Goal: Task Accomplishment & Management: Manage account settings

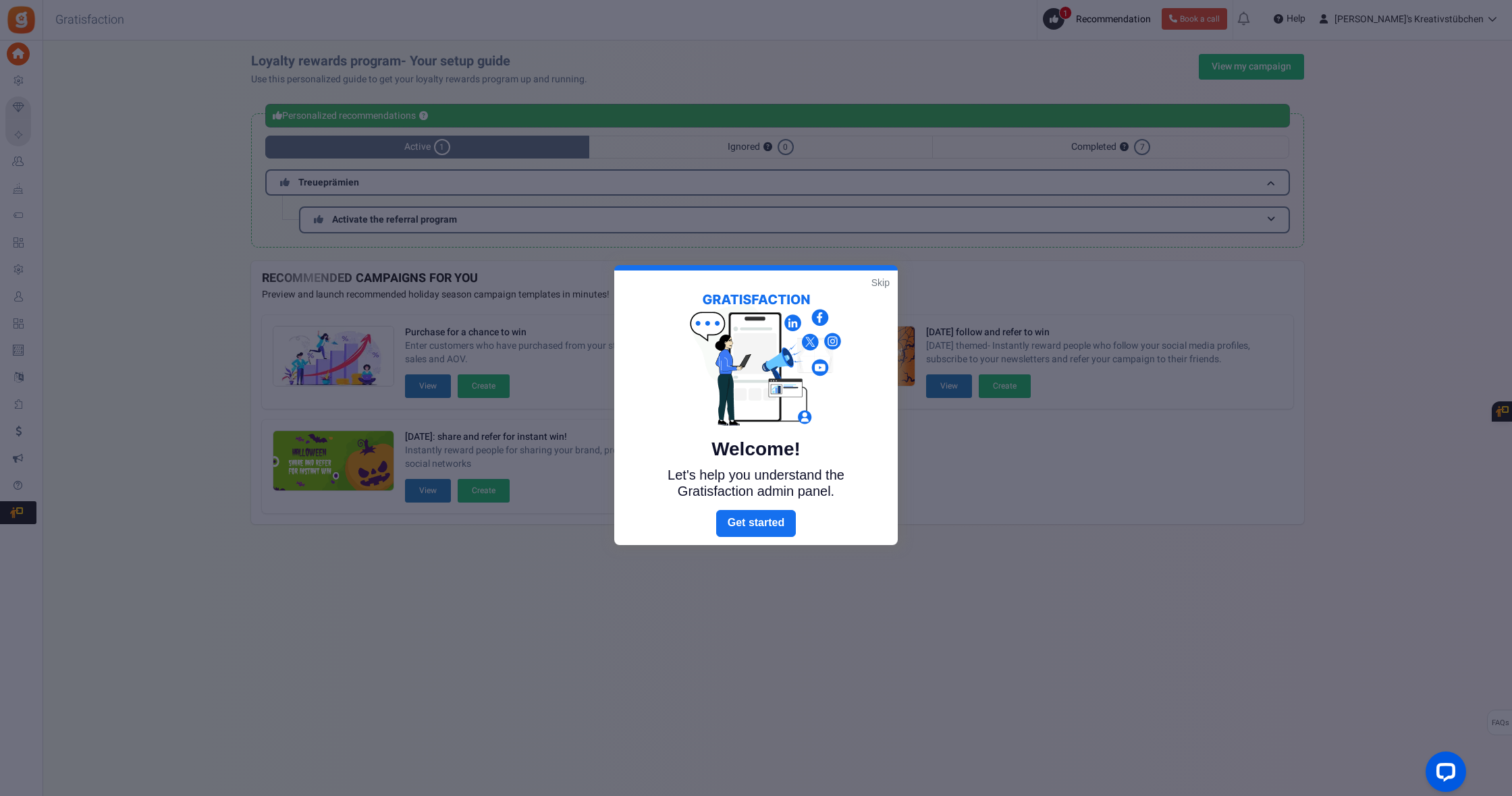
click at [882, 284] on link "Skip" at bounding box center [881, 283] width 18 height 14
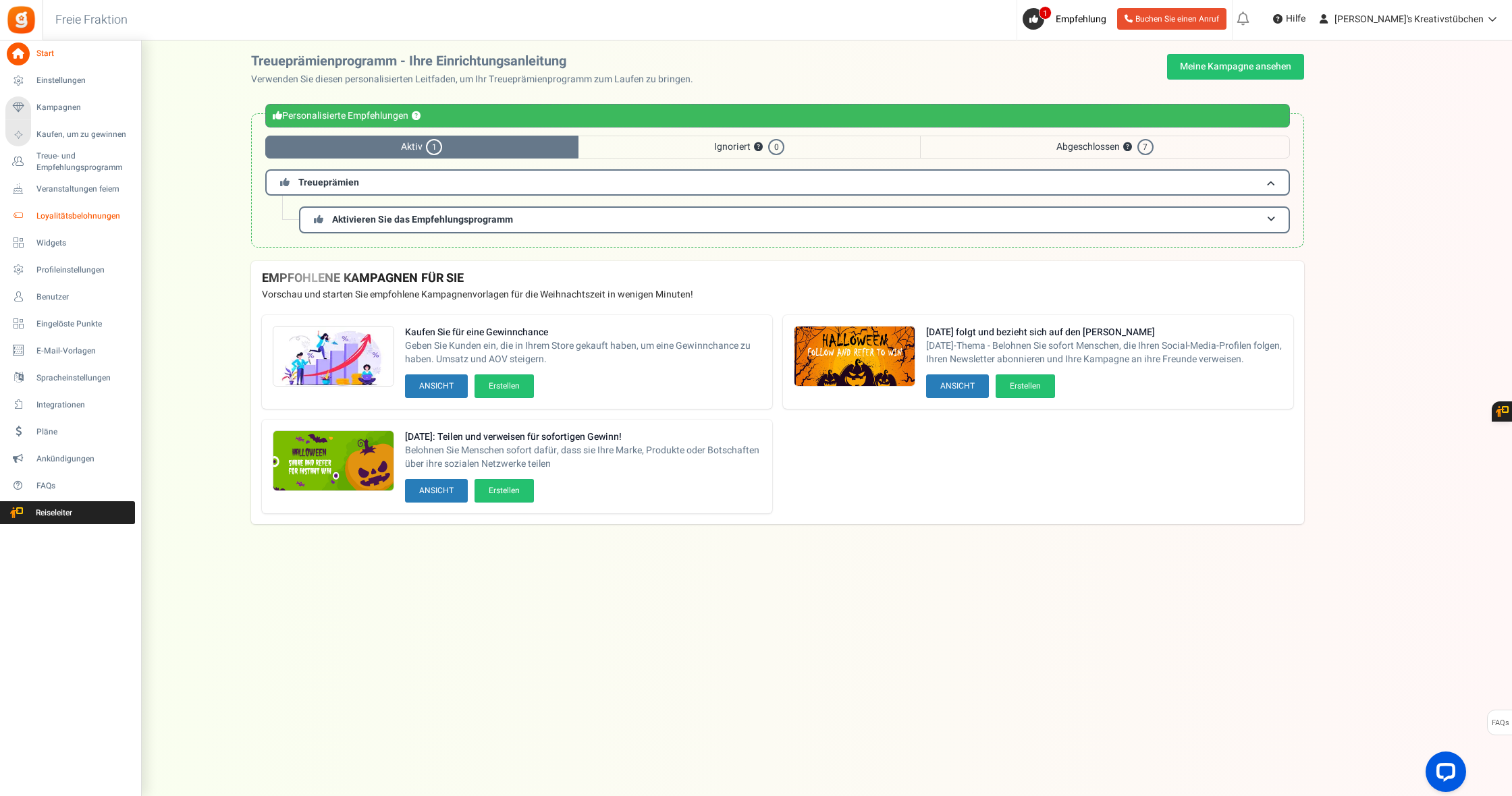
click at [79, 216] on span "Loyalitätsbelohnungen" at bounding box center [83, 216] width 95 height 12
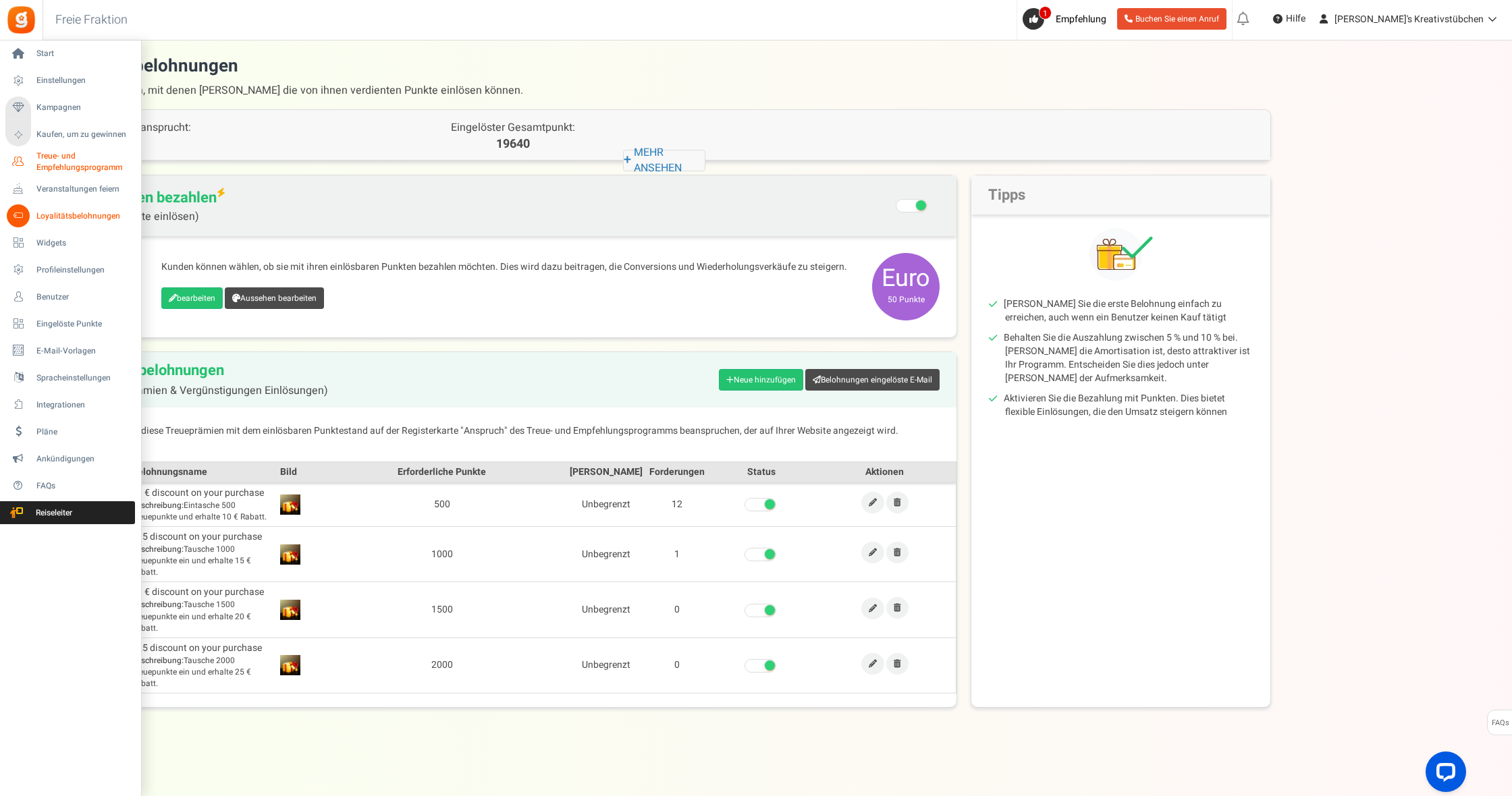
click at [62, 164] on span "Treue- und Empfehlungsprogramm" at bounding box center [85, 162] width 98 height 23
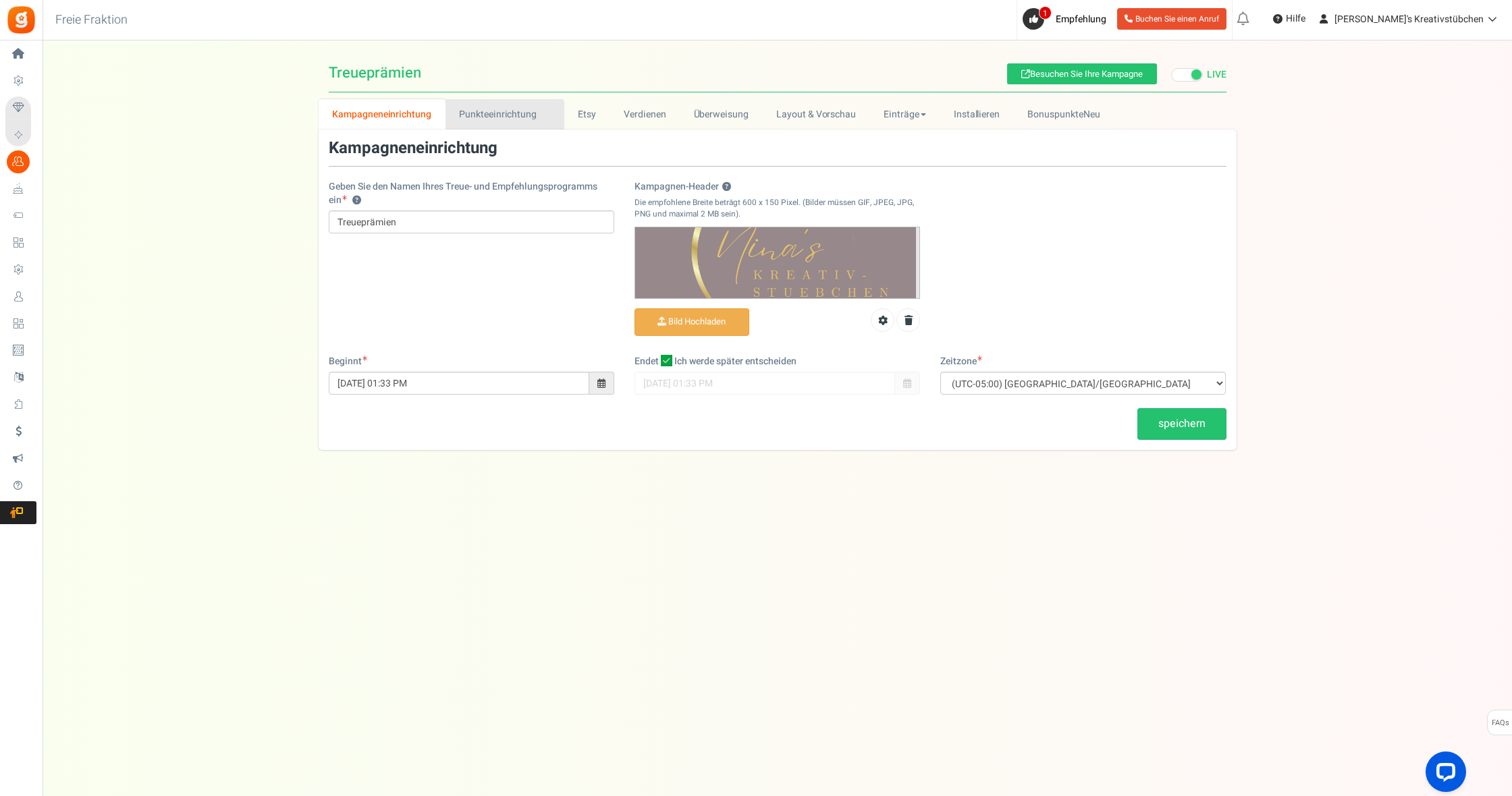
click at [464, 115] on link "Punkteeinrichtung New" at bounding box center [505, 114] width 118 height 30
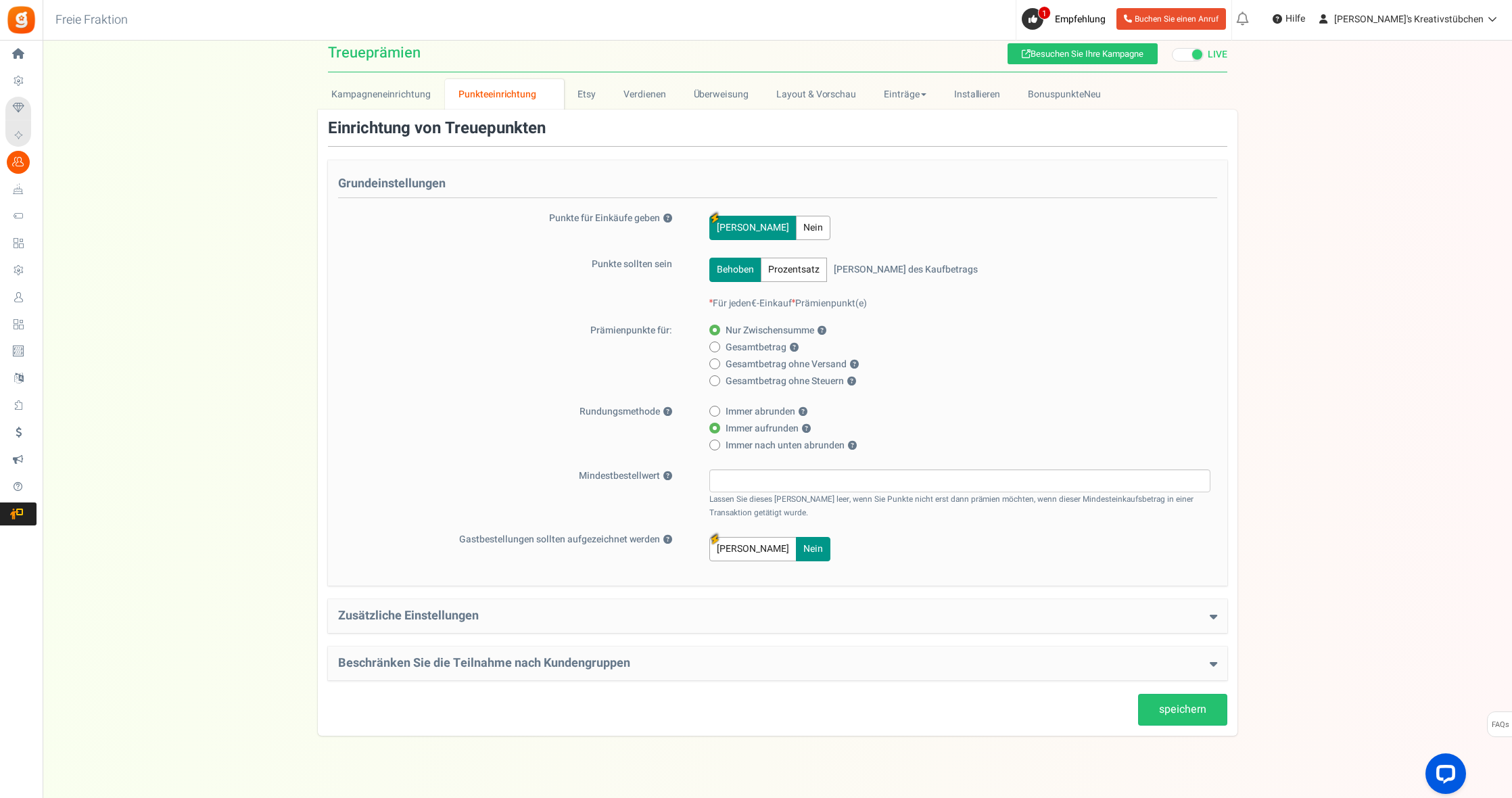
scroll to position [17, 0]
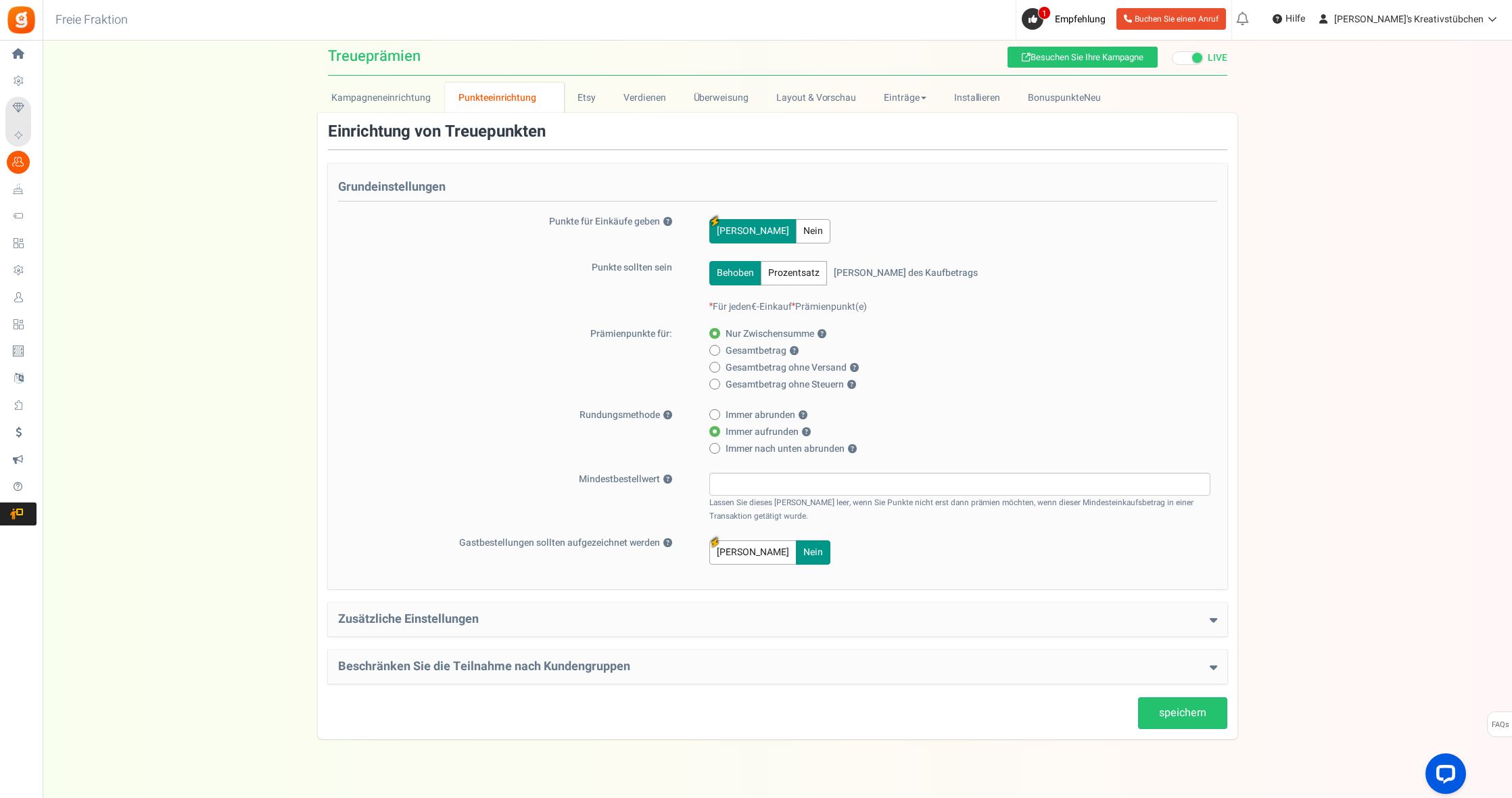
click at [452, 619] on h4 "Zusätzliche Einstellungen" at bounding box center [778, 620] width 879 height 14
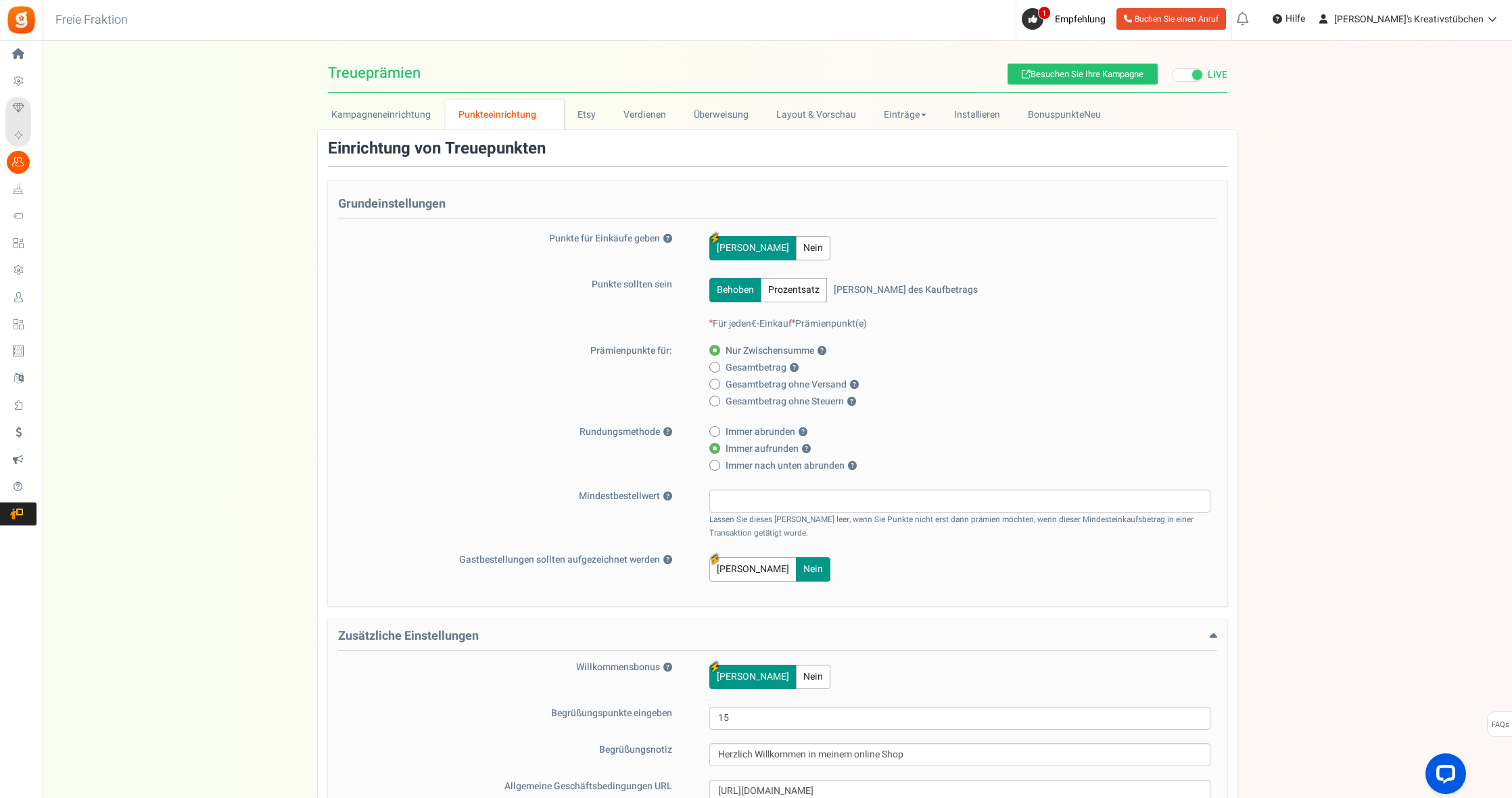
scroll to position [0, 0]
click at [904, 112] on link "Einträge" at bounding box center [905, 114] width 70 height 30
click at [895, 141] on link "Einträge" at bounding box center [924, 144] width 108 height 19
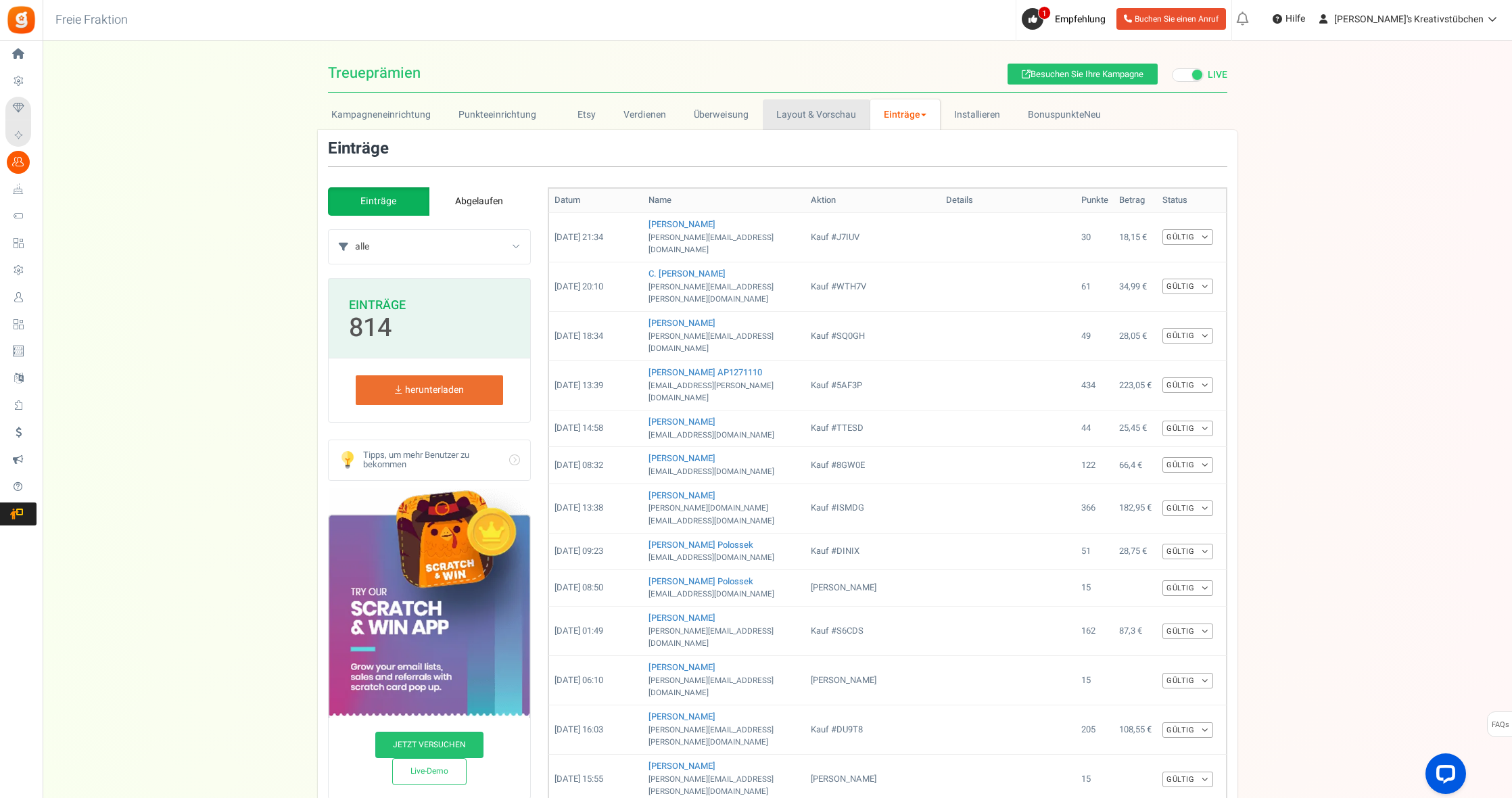
click at [806, 109] on link "Layout & Vorschau" at bounding box center [817, 114] width 107 height 30
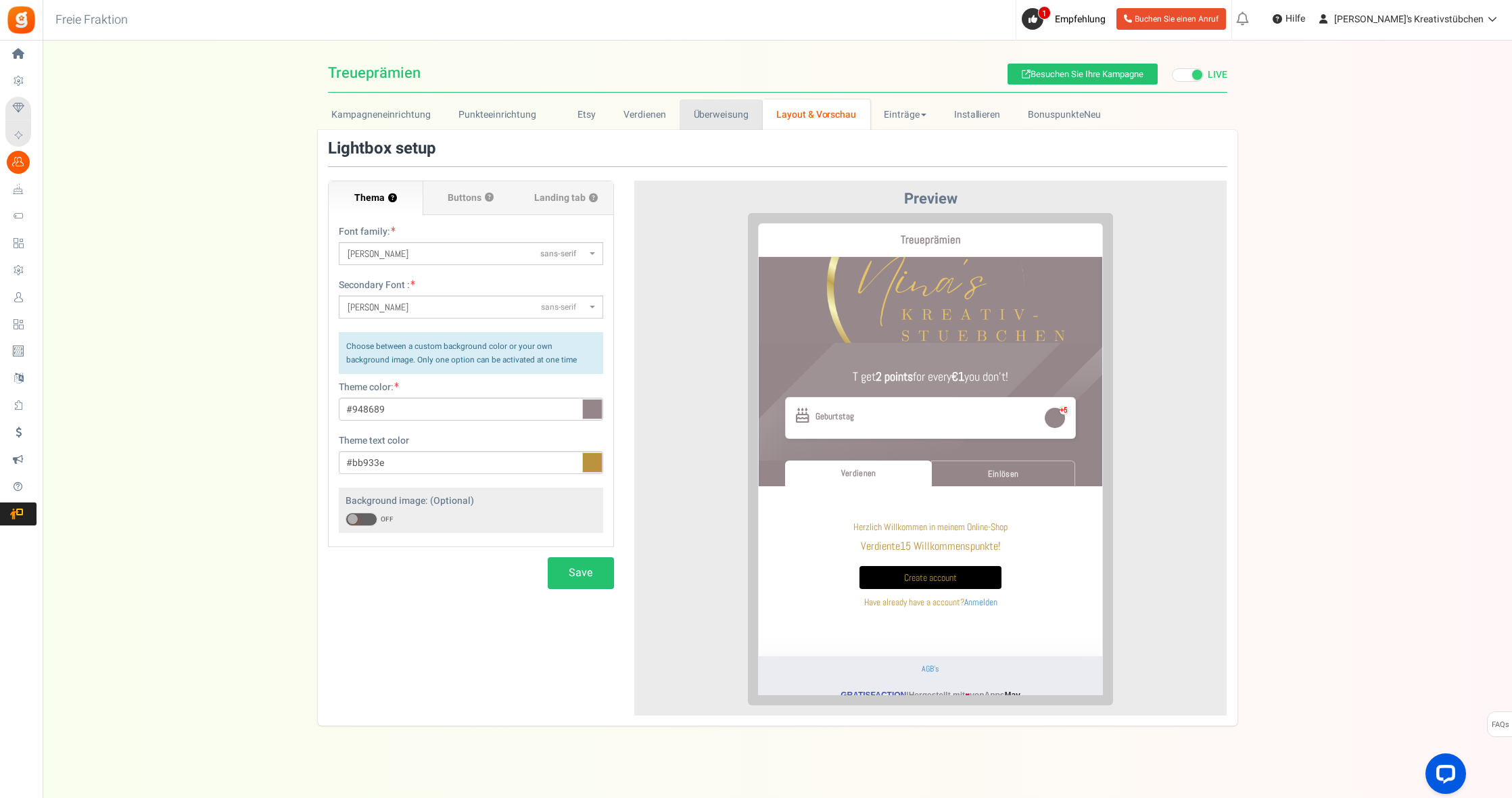
click at [745, 110] on link "Überweisung" at bounding box center [721, 114] width 83 height 30
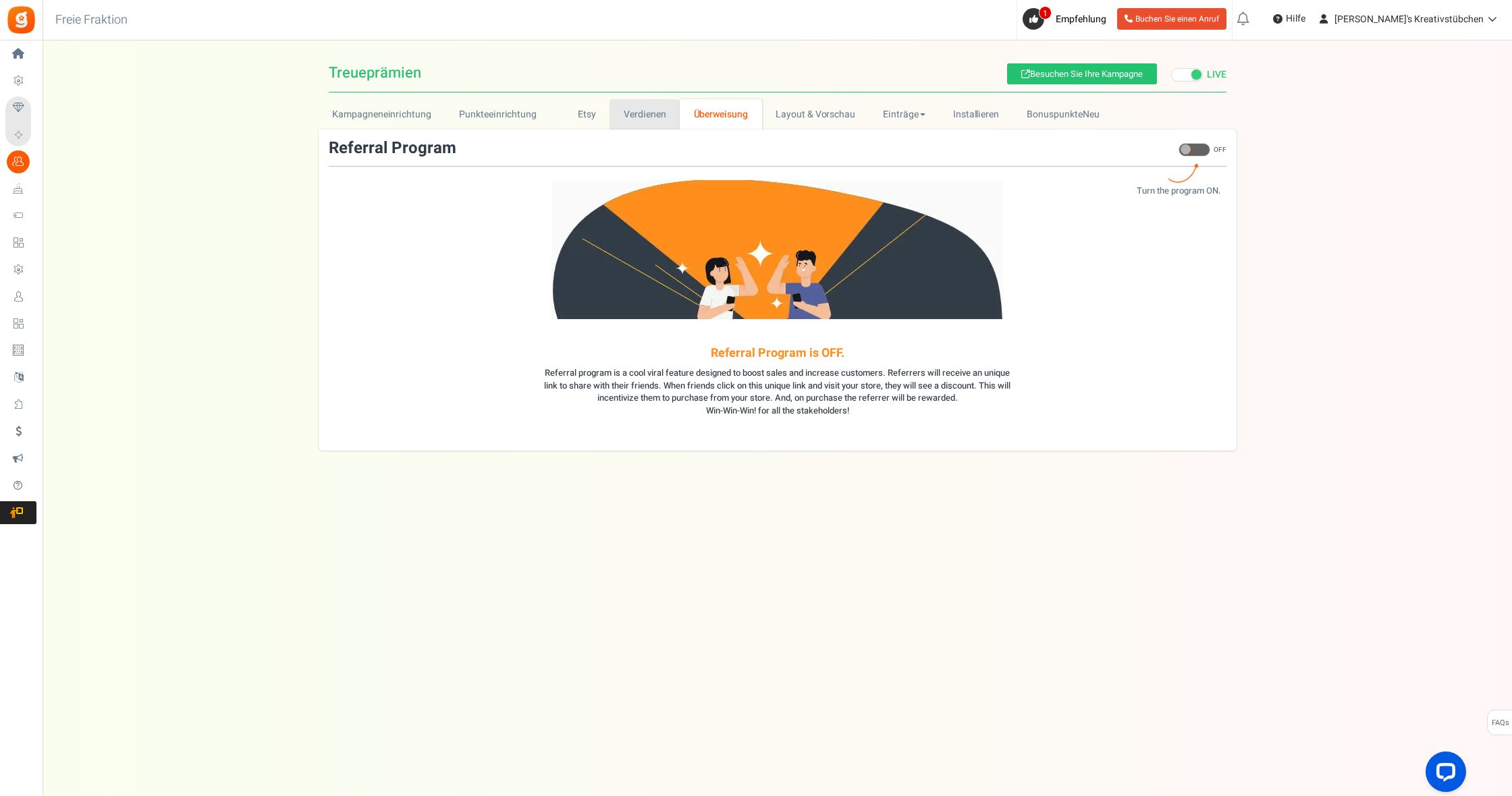
click at [645, 112] on link "Verdienen" at bounding box center [644, 114] width 70 height 30
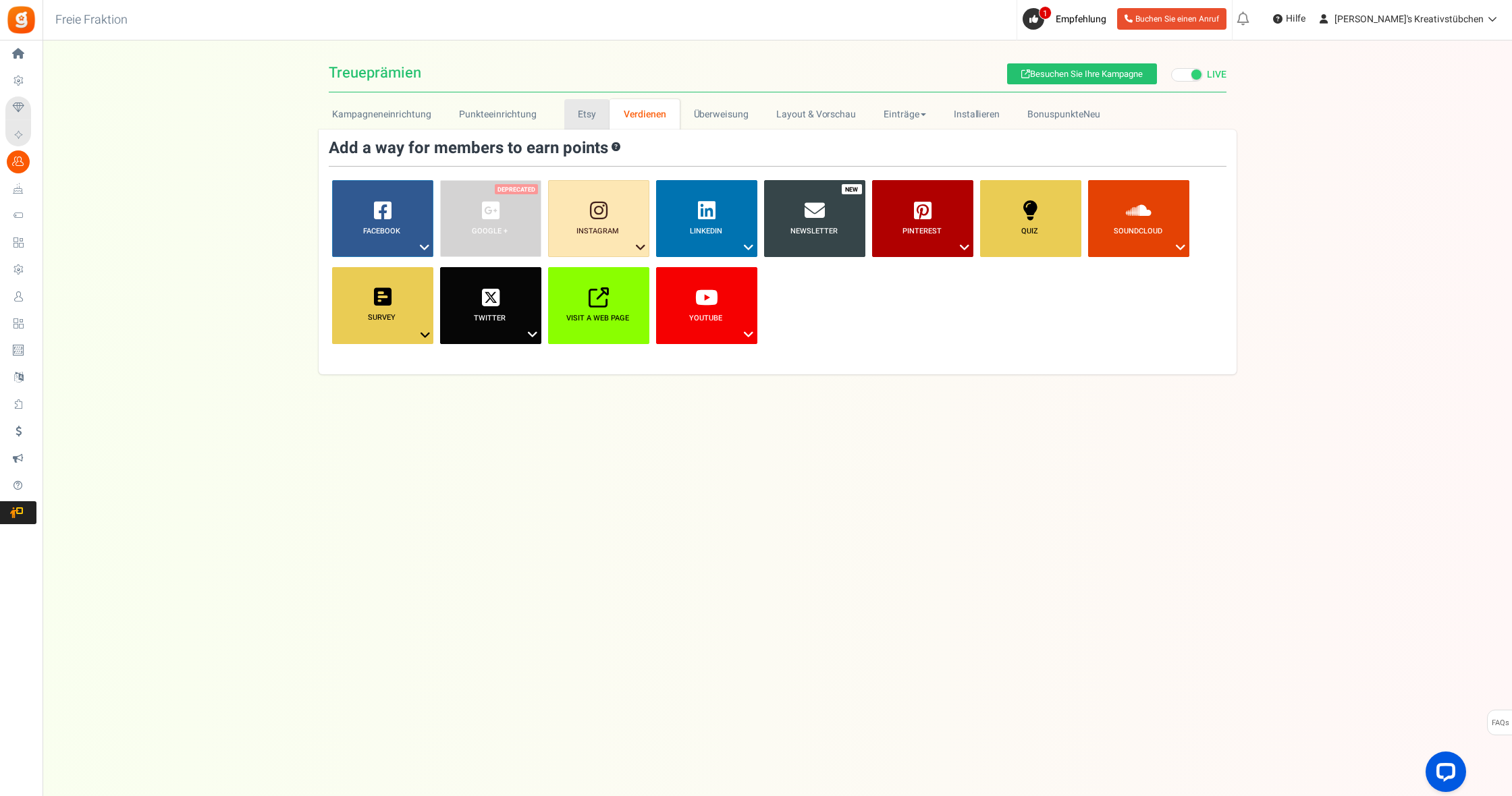
click at [572, 114] on link "Etsy" at bounding box center [587, 114] width 46 height 30
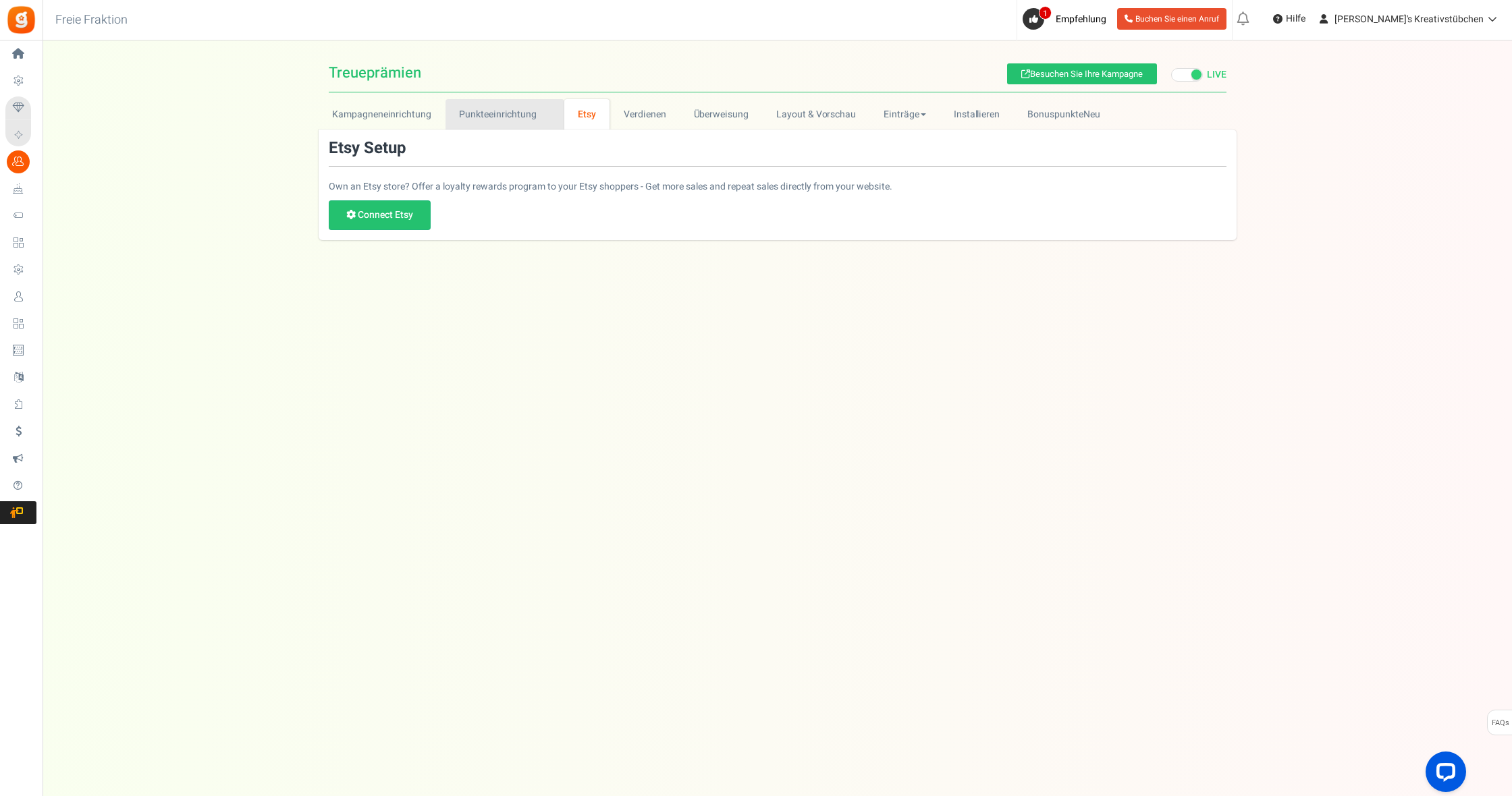
click at [525, 115] on link "Punkteeinrichtung New" at bounding box center [505, 114] width 118 height 30
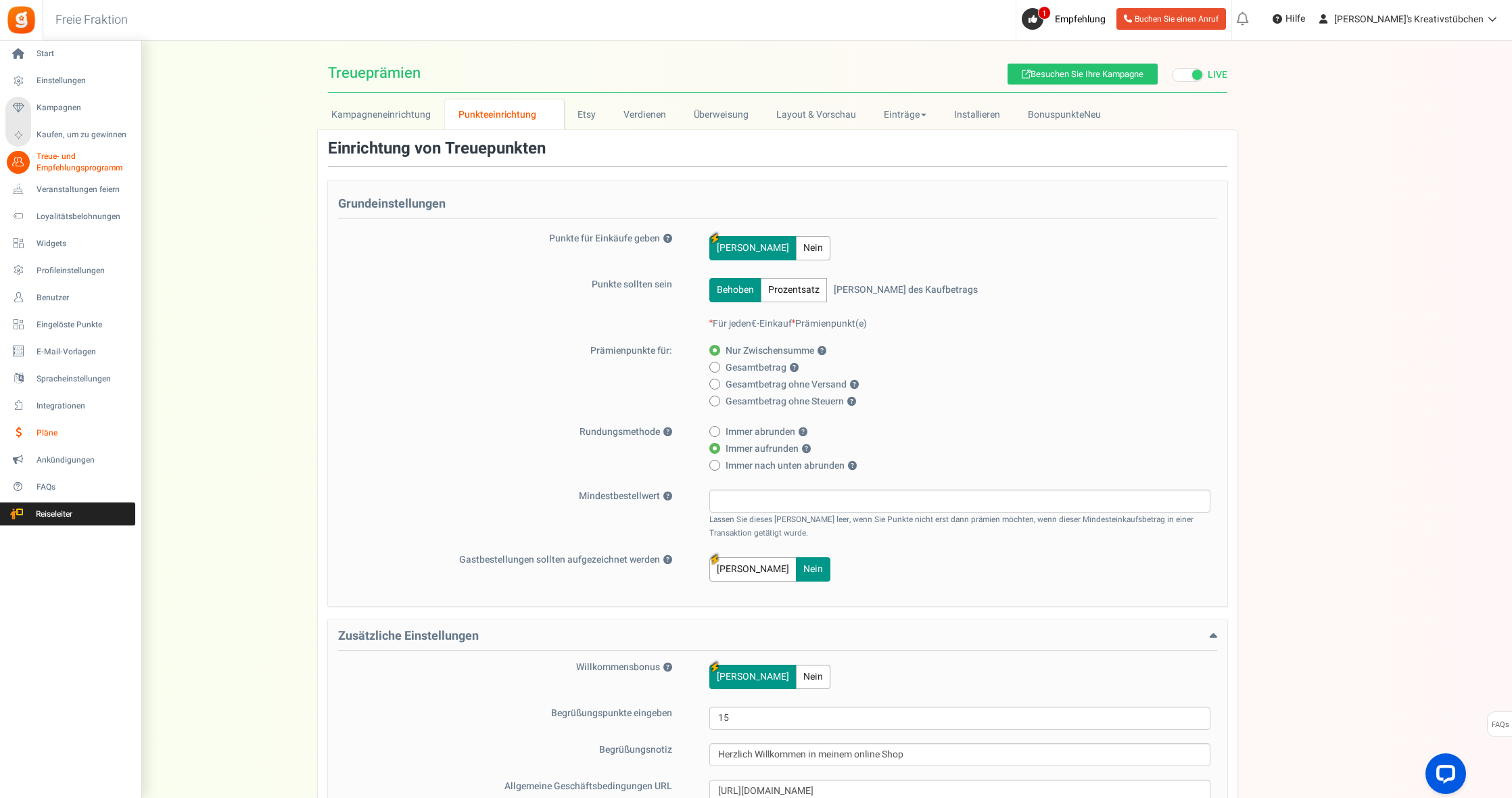
click at [62, 427] on span "Pläne" at bounding box center [83, 433] width 95 height 12
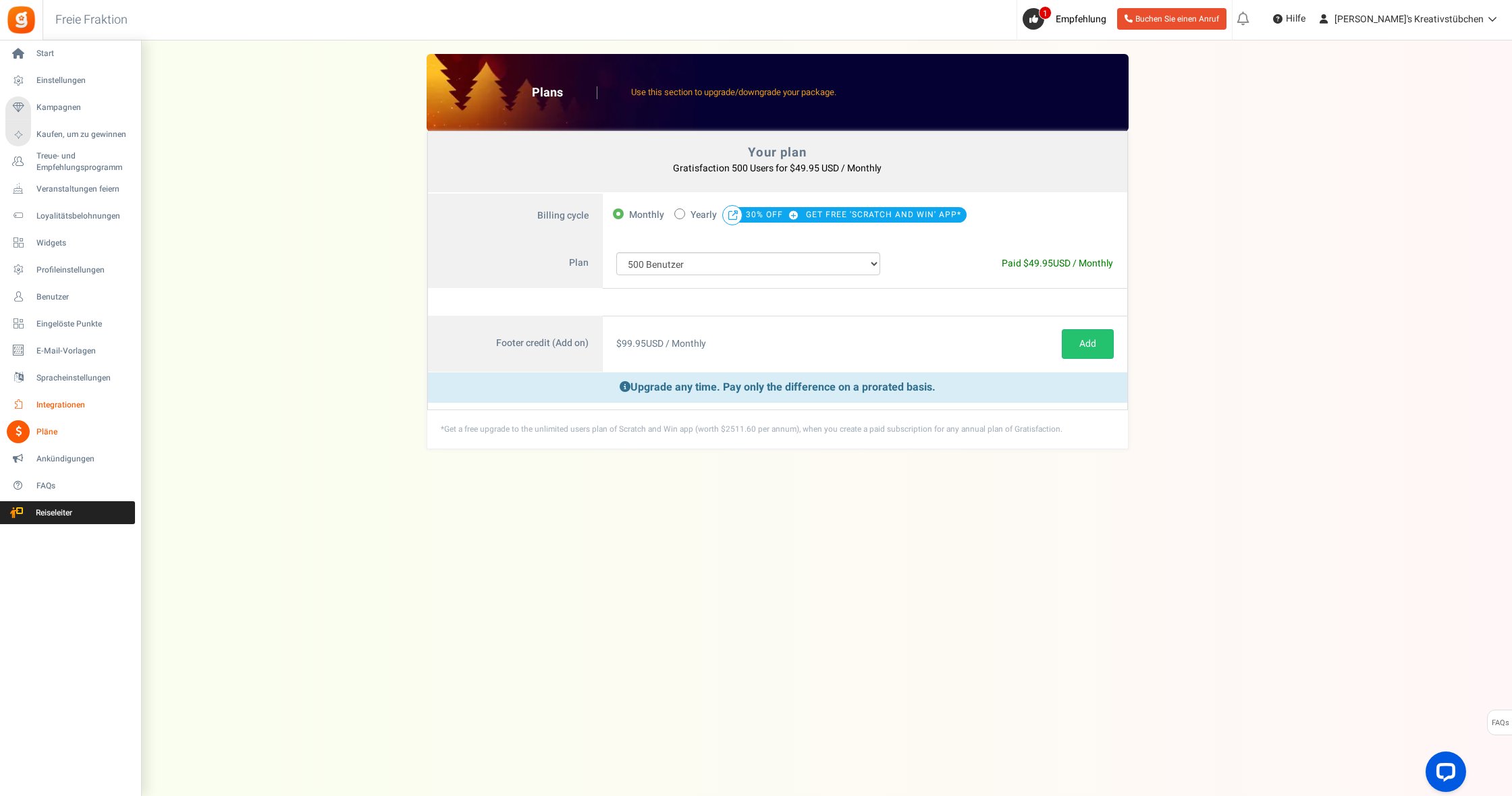
click at [58, 402] on span "Integrationen" at bounding box center [83, 405] width 95 height 12
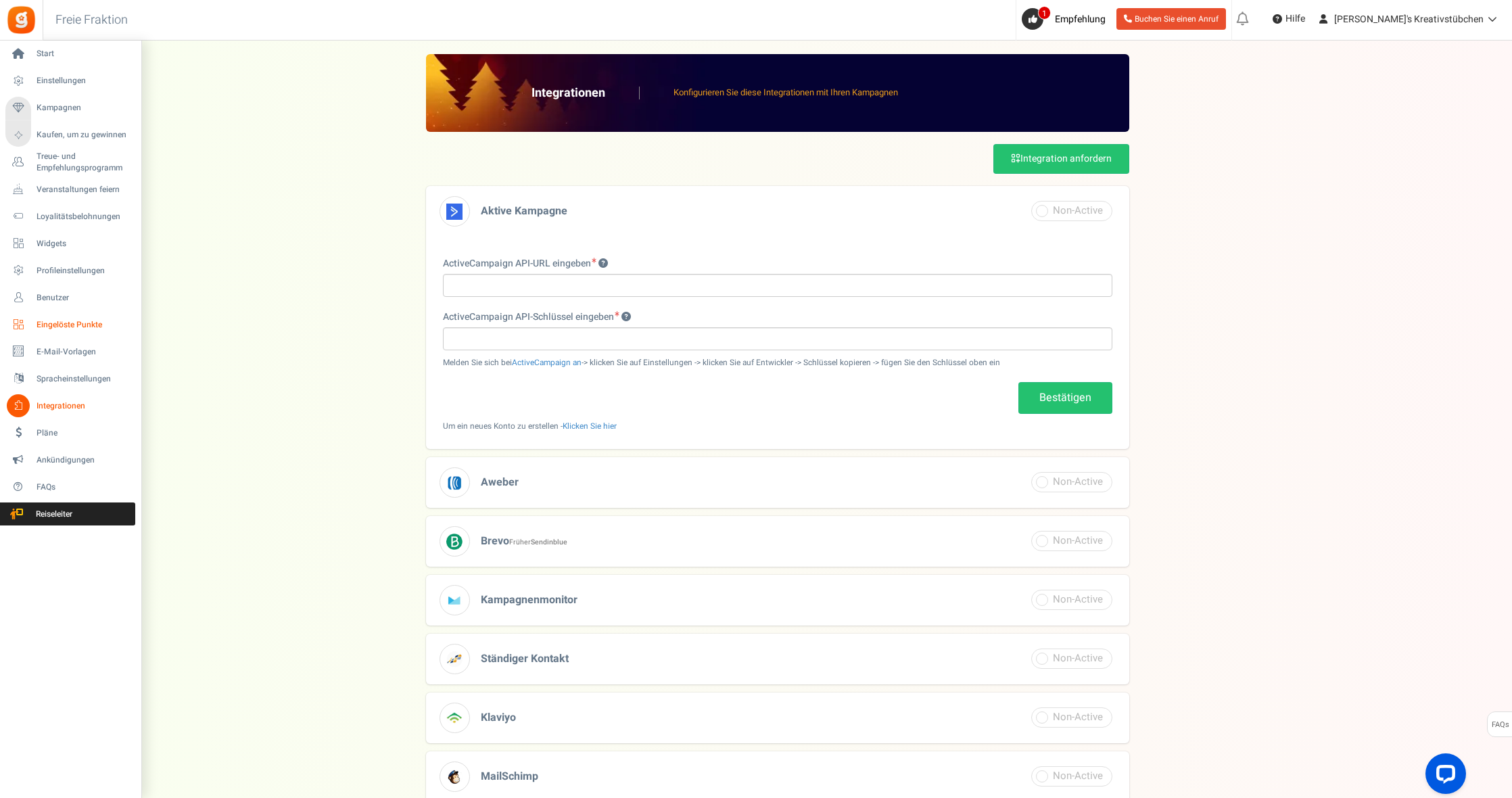
click at [63, 322] on span "Eingelöste Punkte" at bounding box center [83, 325] width 95 height 12
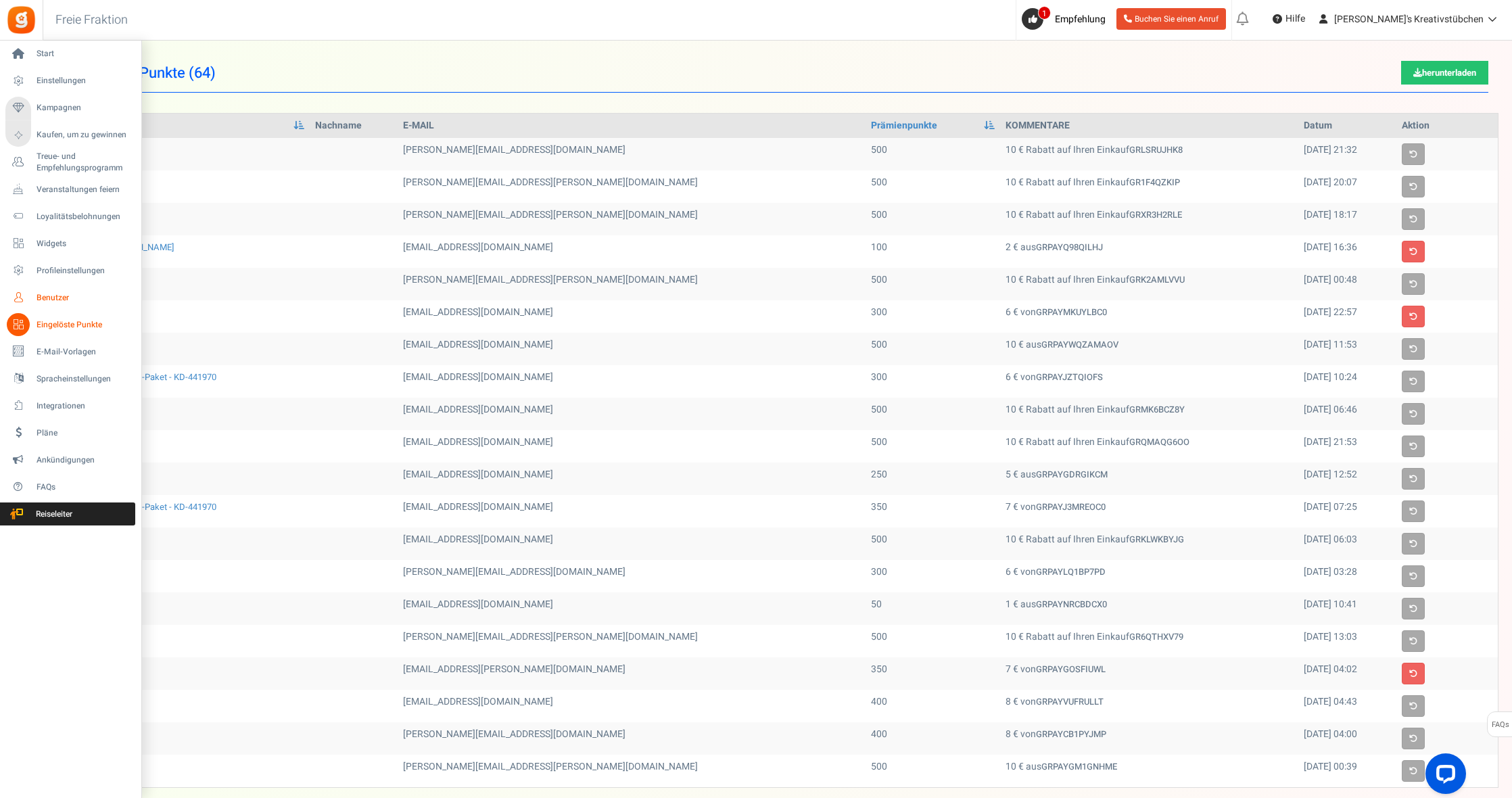
click at [59, 300] on span "Benutzer" at bounding box center [83, 298] width 95 height 12
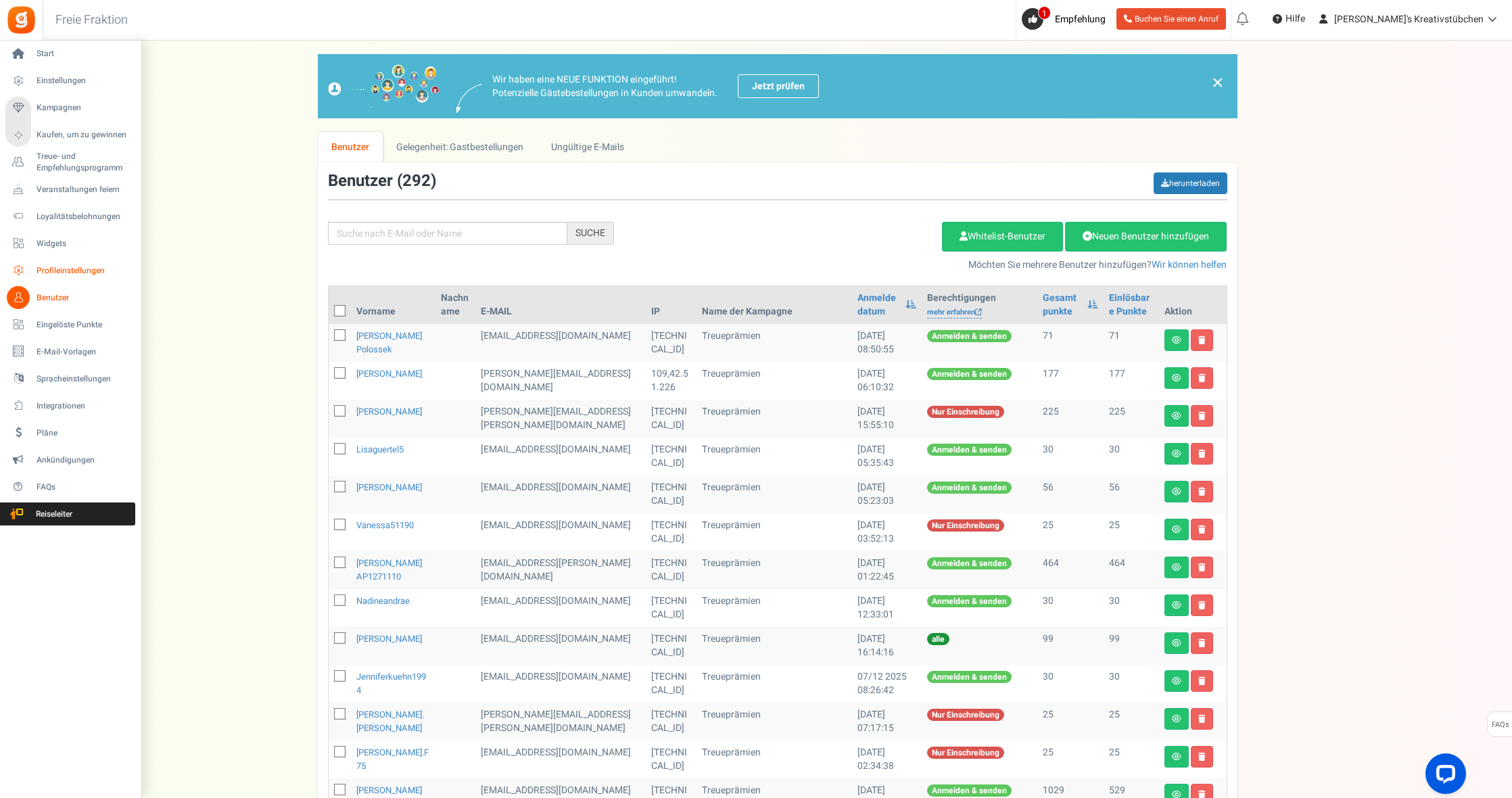
click at [60, 268] on span "Profileinstellungen" at bounding box center [83, 271] width 95 height 12
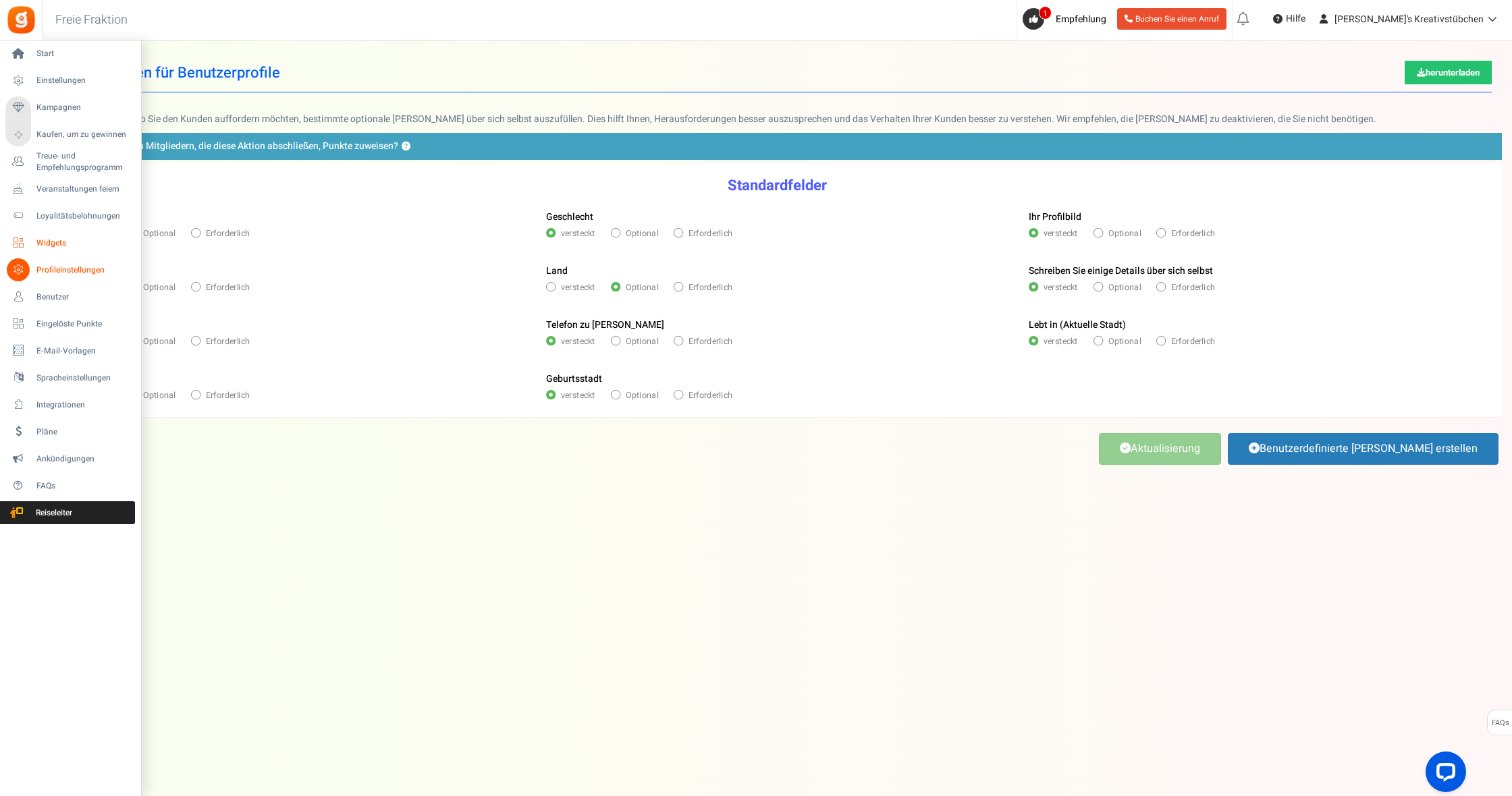
click at [52, 239] on span "Widgets" at bounding box center [83, 243] width 95 height 12
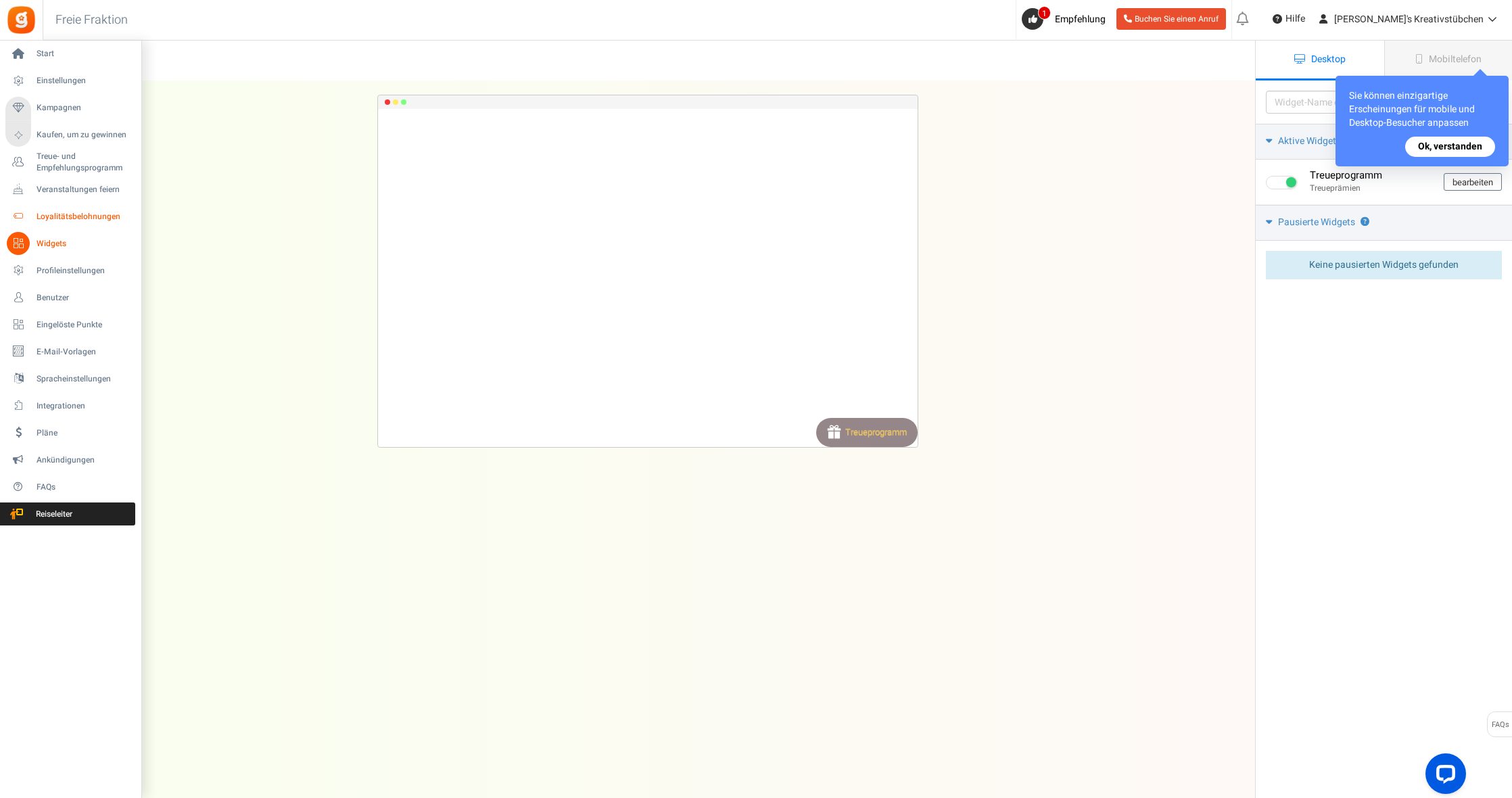
click at [58, 215] on span "Loyalitätsbelohnungen" at bounding box center [83, 217] width 95 height 12
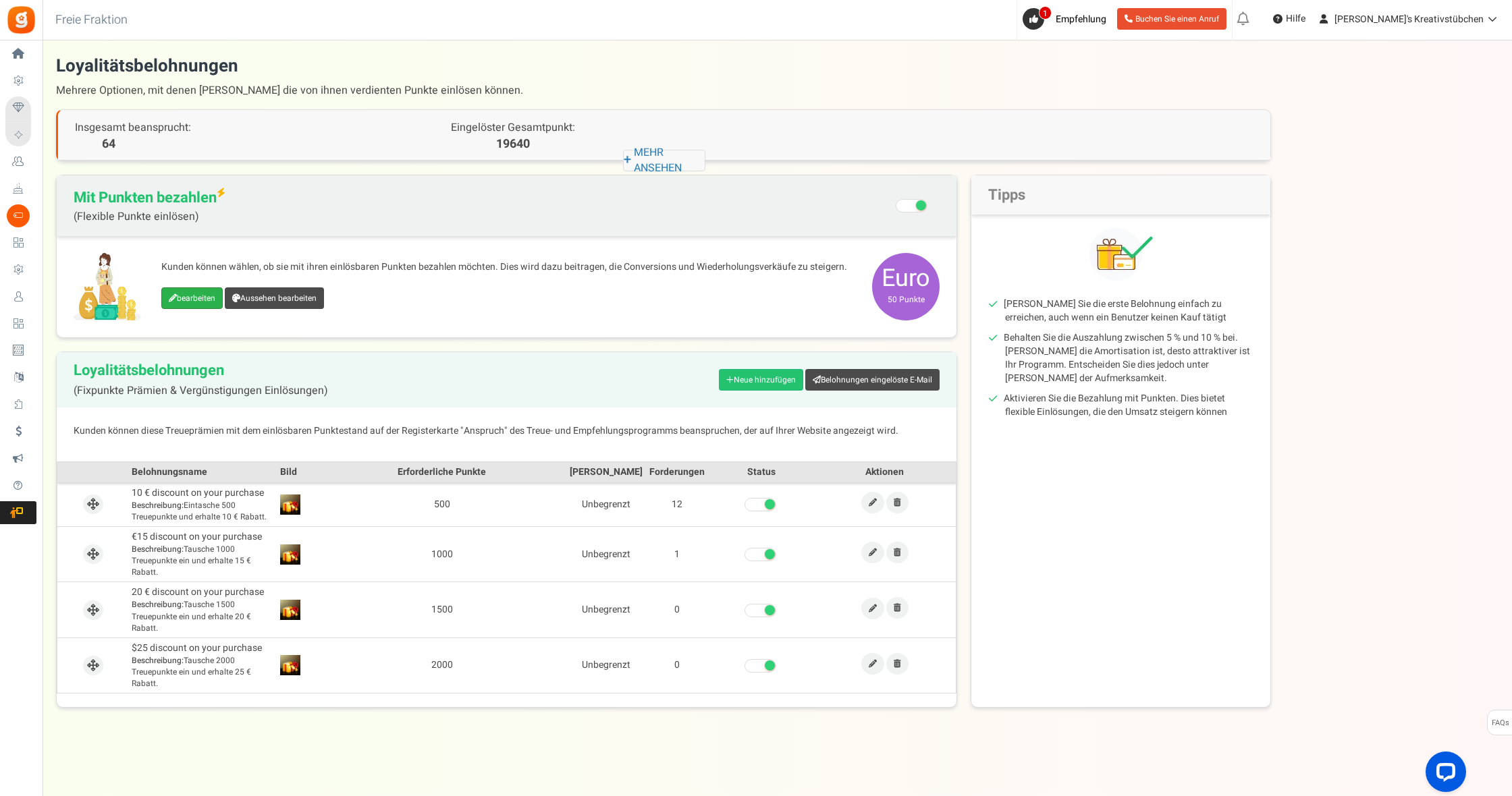
click at [195, 296] on link "bearbeiten" at bounding box center [192, 298] width 62 height 22
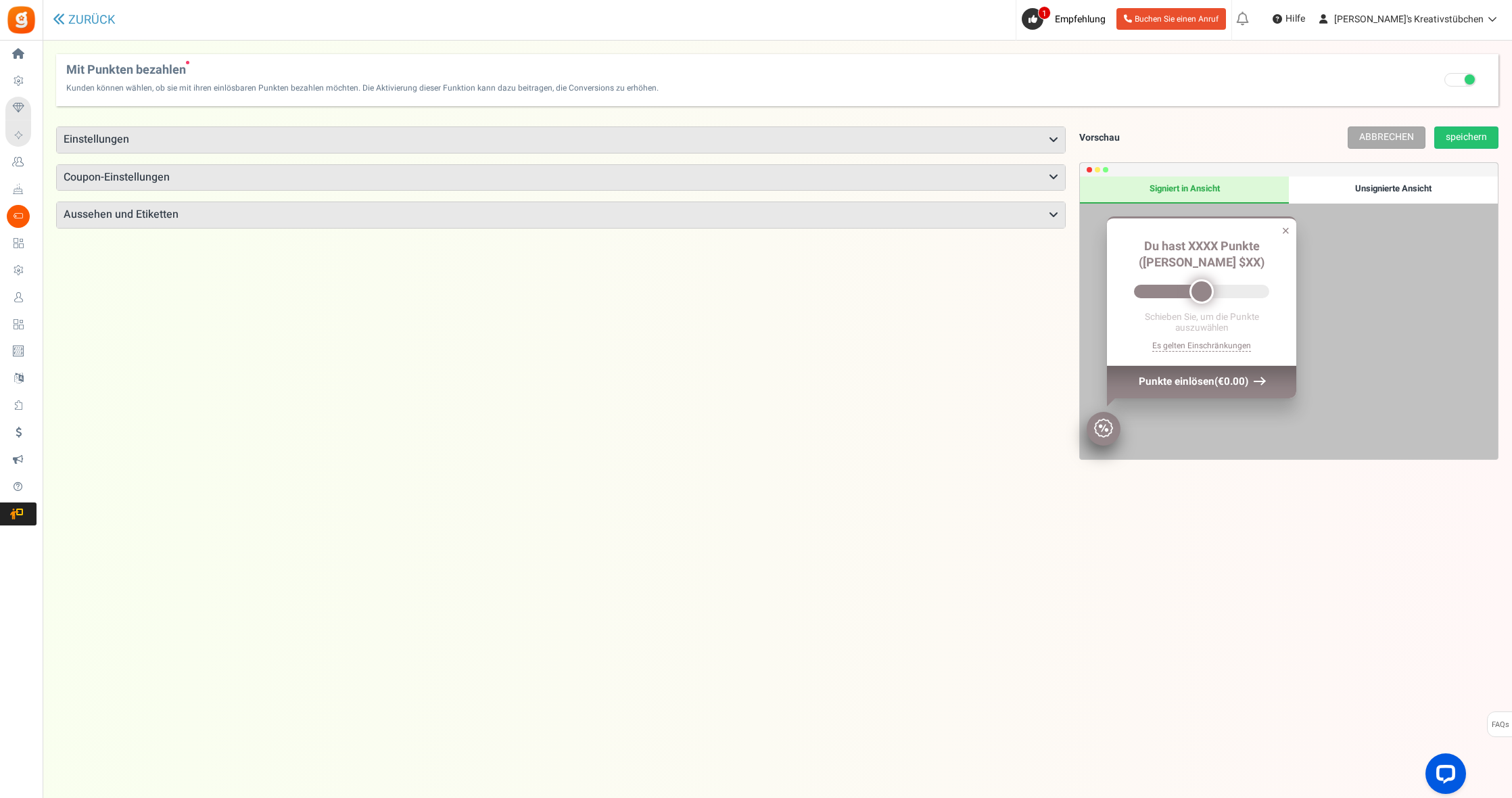
click at [142, 144] on h3 "Einstellungen" at bounding box center [561, 140] width 1009 height 25
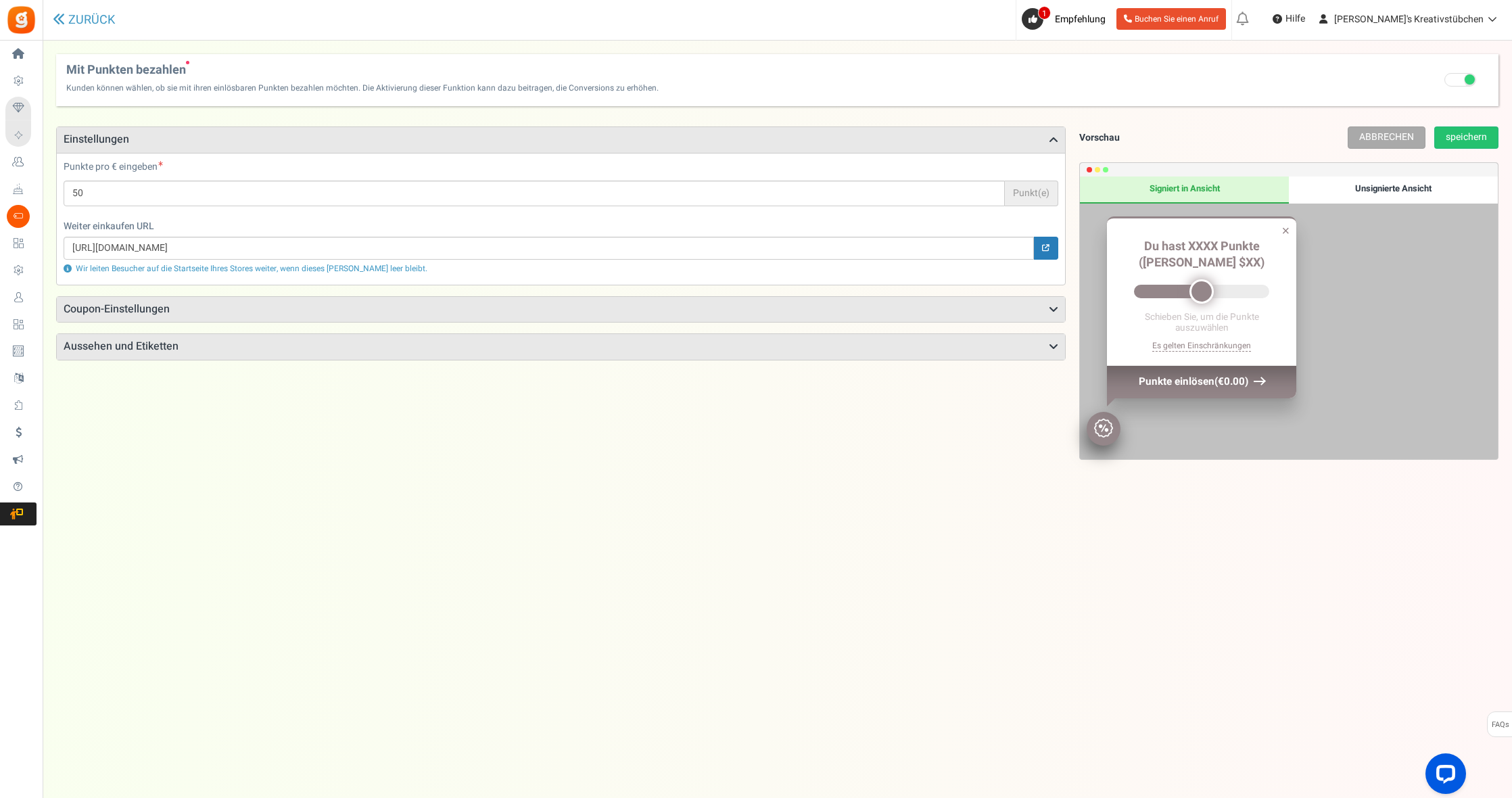
scroll to position [0, 1]
click at [180, 305] on h3 "Coupon-Einstellungen" at bounding box center [561, 309] width 1009 height 25
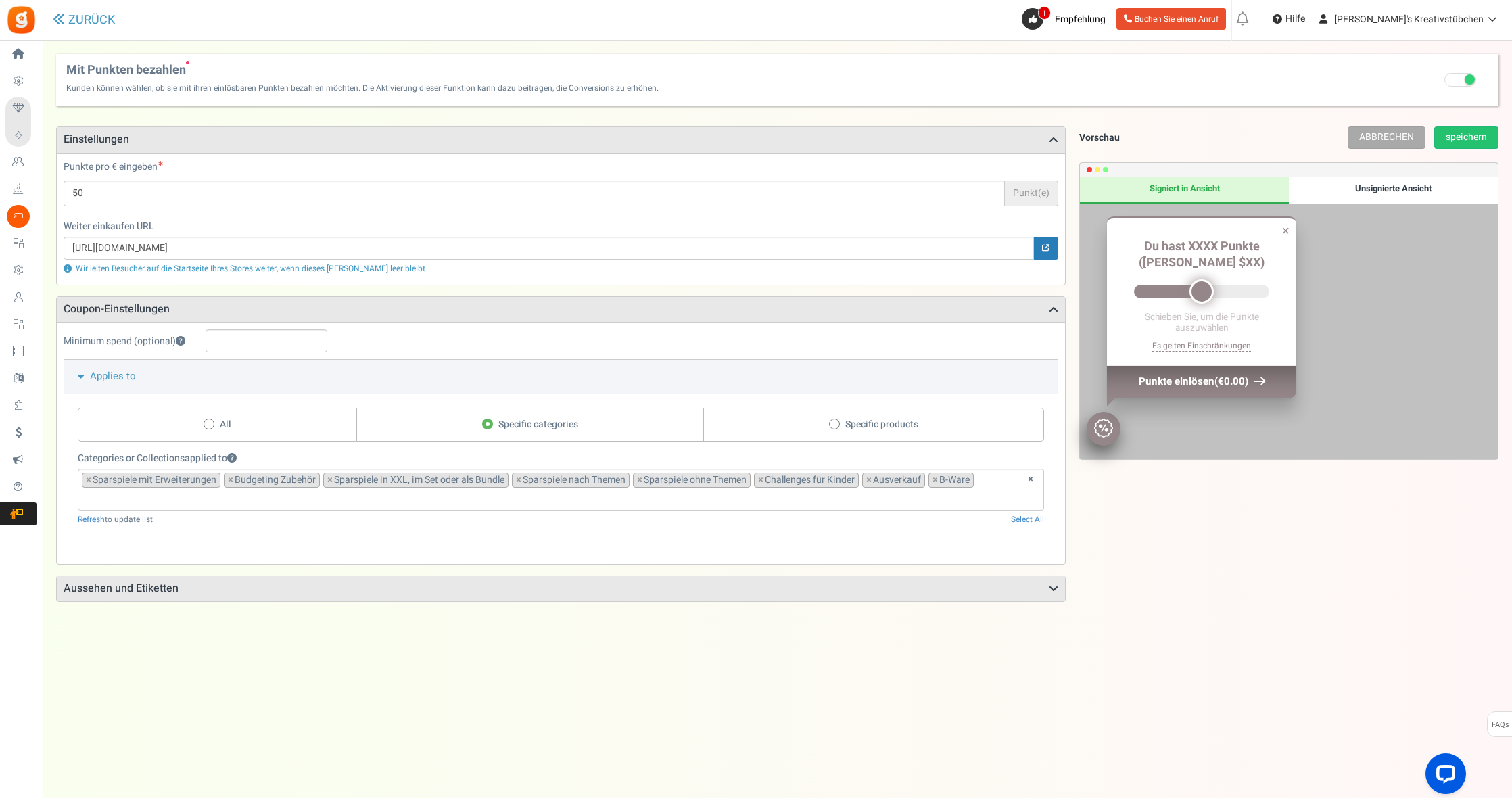
scroll to position [0, 0]
click at [826, 426] on icon at bounding box center [825, 423] width 3 height 3
click at [826, 427] on input "Spezifische Produkte" at bounding box center [823, 425] width 8 height 8
radio input "true"
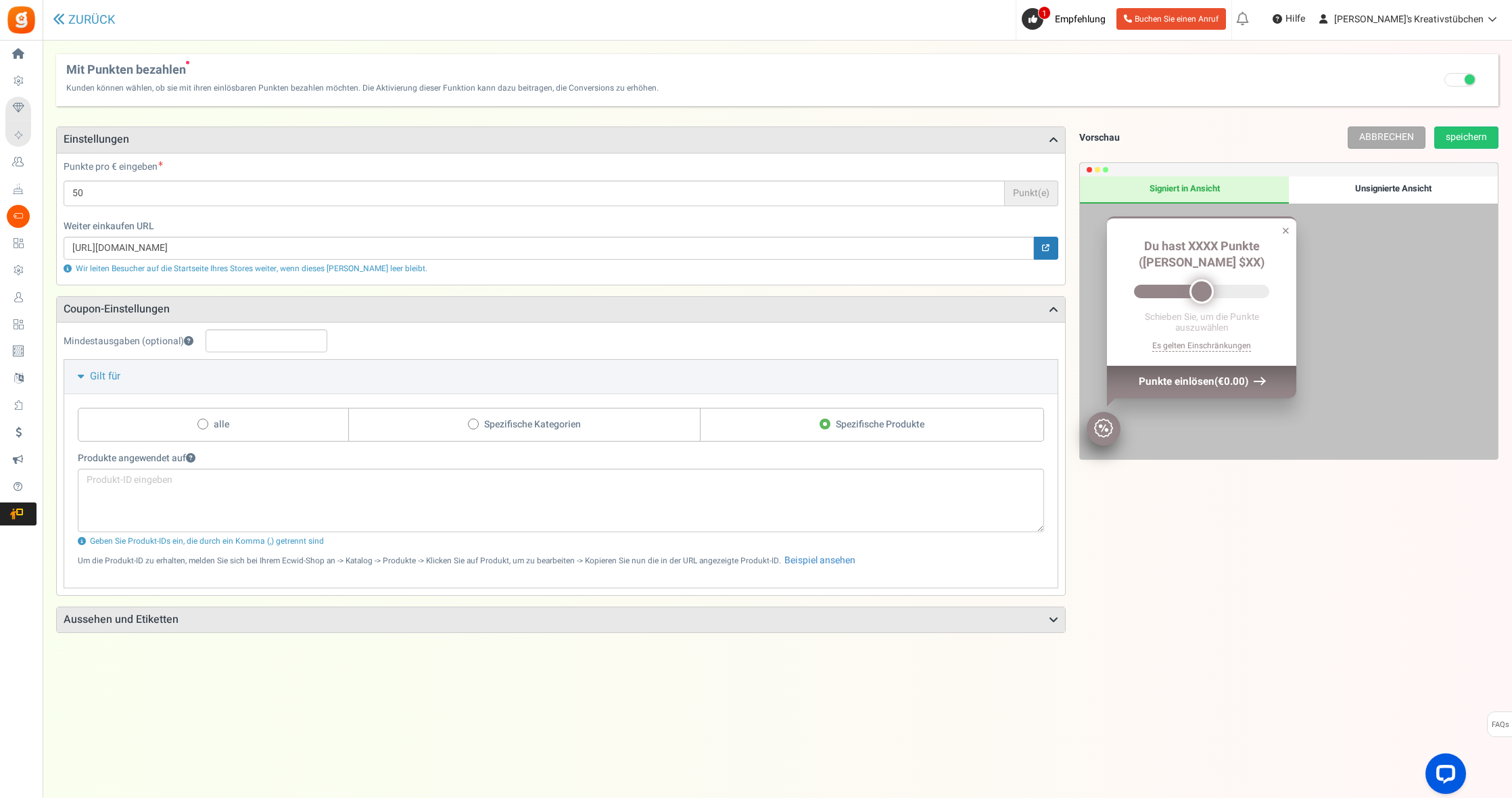
click at [507, 426] on span "Spezifische Kategorien" at bounding box center [532, 425] width 96 height 14
click at [476, 426] on input "Spezifische Kategorien" at bounding box center [472, 425] width 8 height 8
radio input "true"
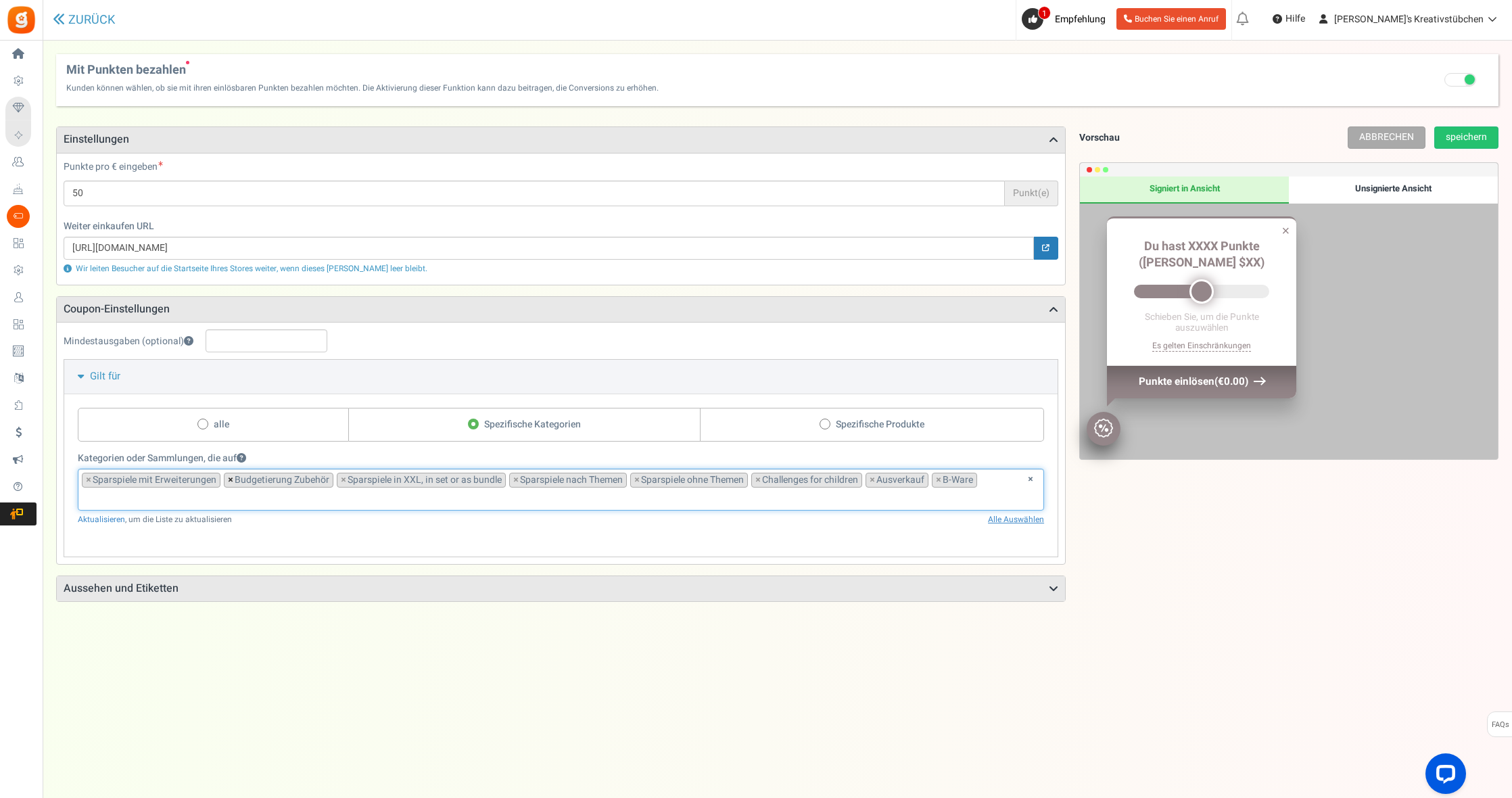
click at [229, 481] on span "×" at bounding box center [231, 480] width 5 height 14
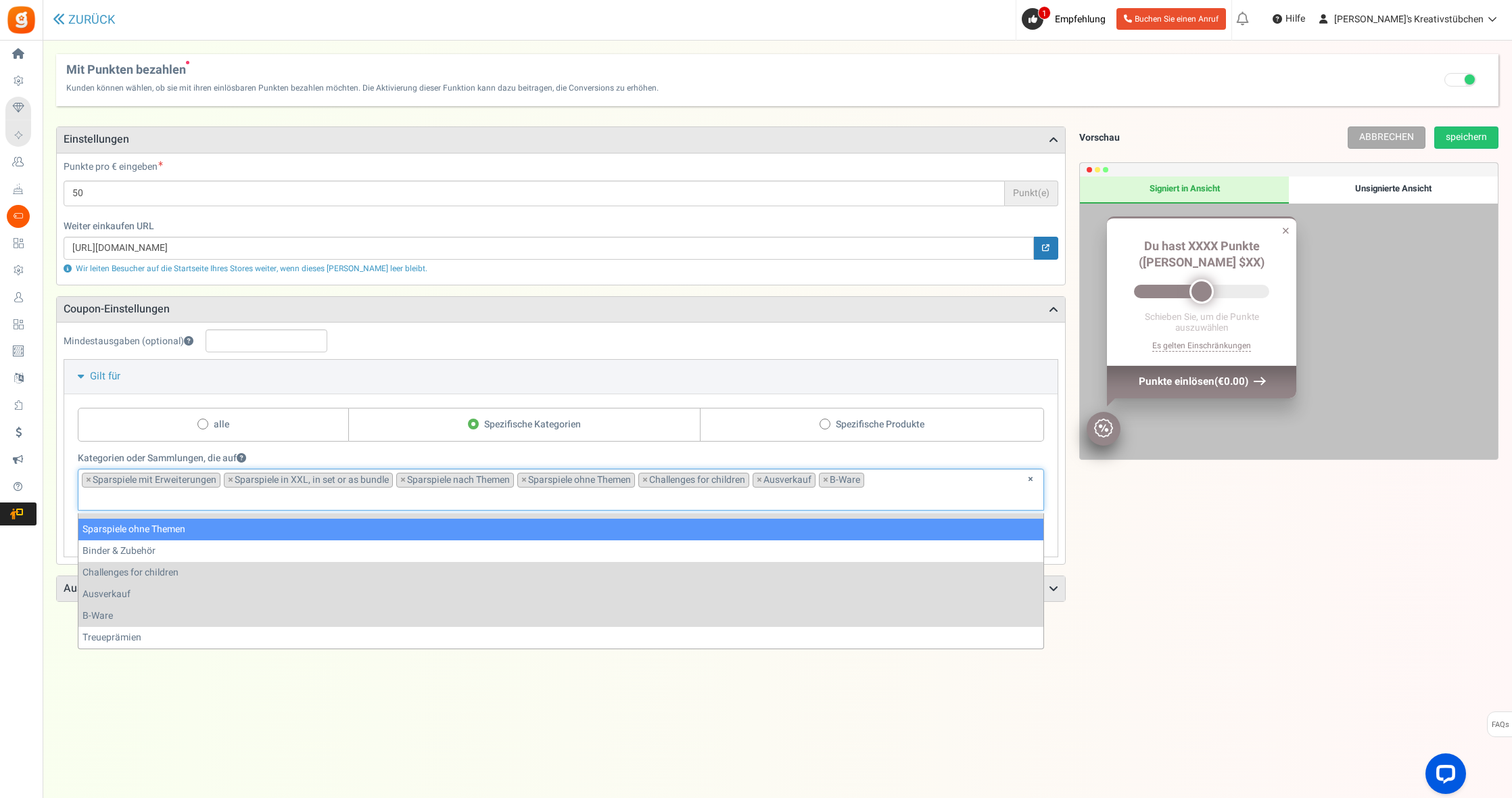
scroll to position [146, 0]
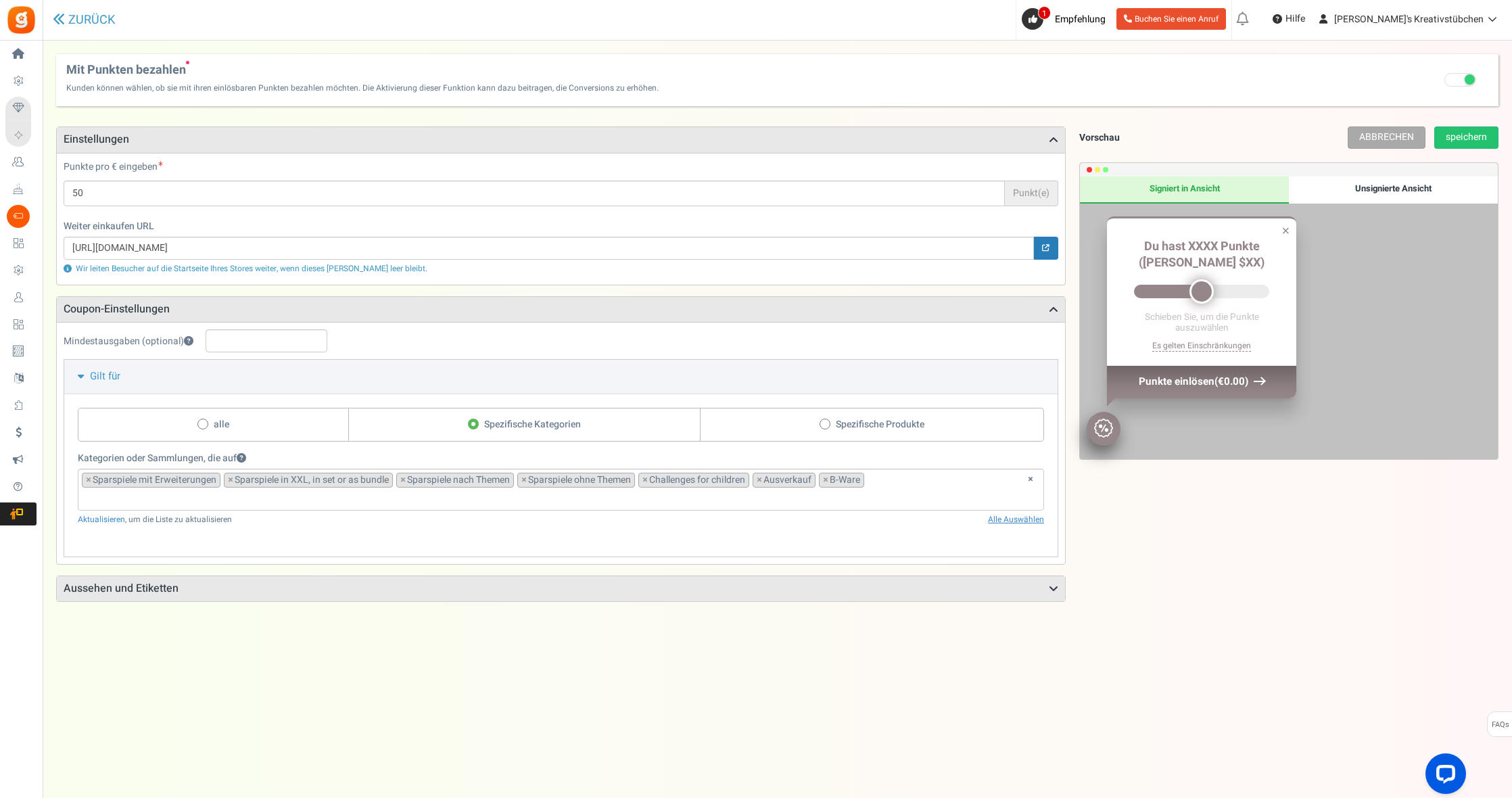
click at [1120, 618] on div "Vorschau ABBRECHEN speichern Prompt Product pages Checkout page Signiert in Ans…" at bounding box center [1282, 464] width 433 height 676
click at [1460, 136] on link "speichern" at bounding box center [1467, 137] width 64 height 22
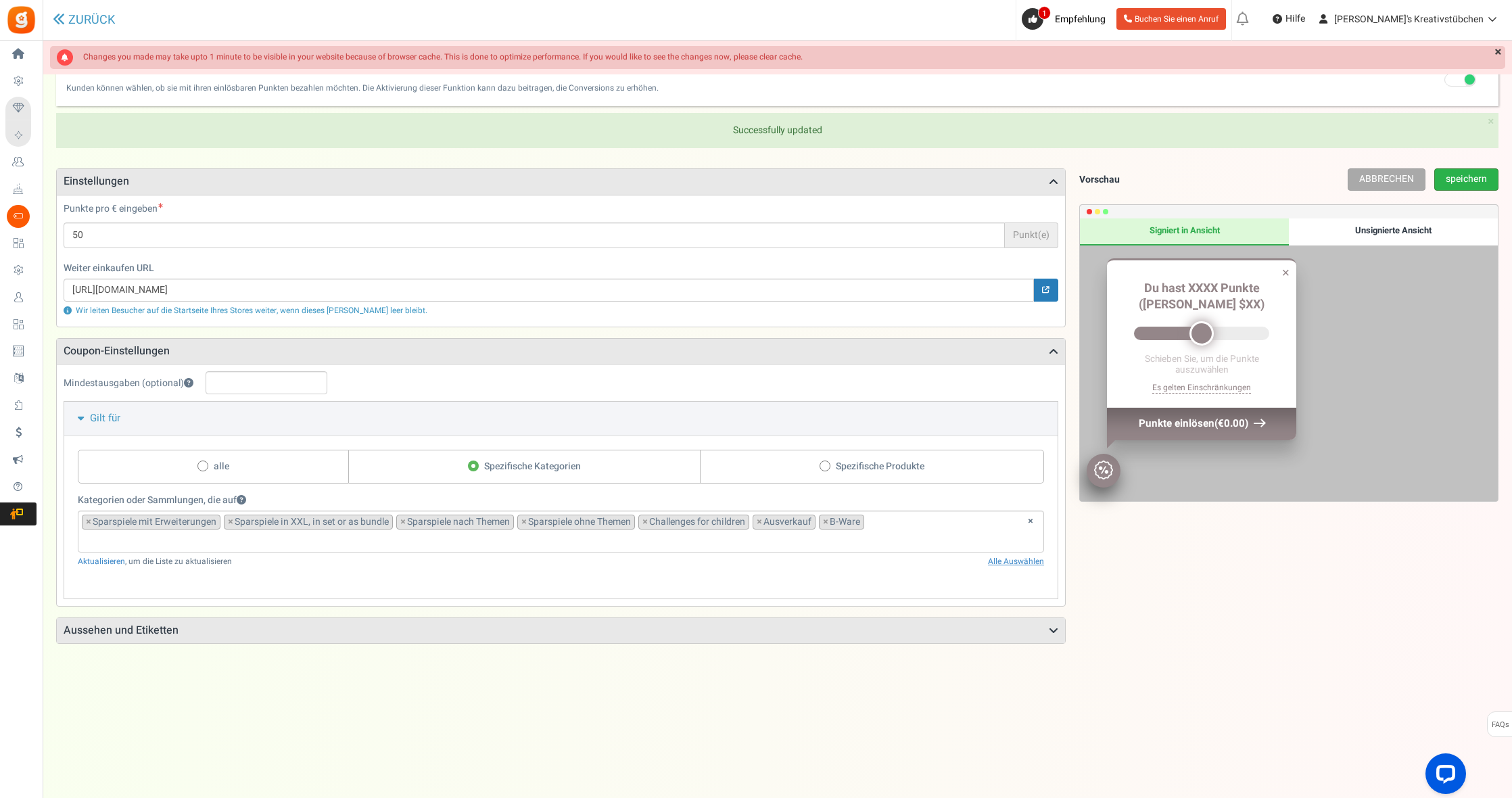
scroll to position [45, 0]
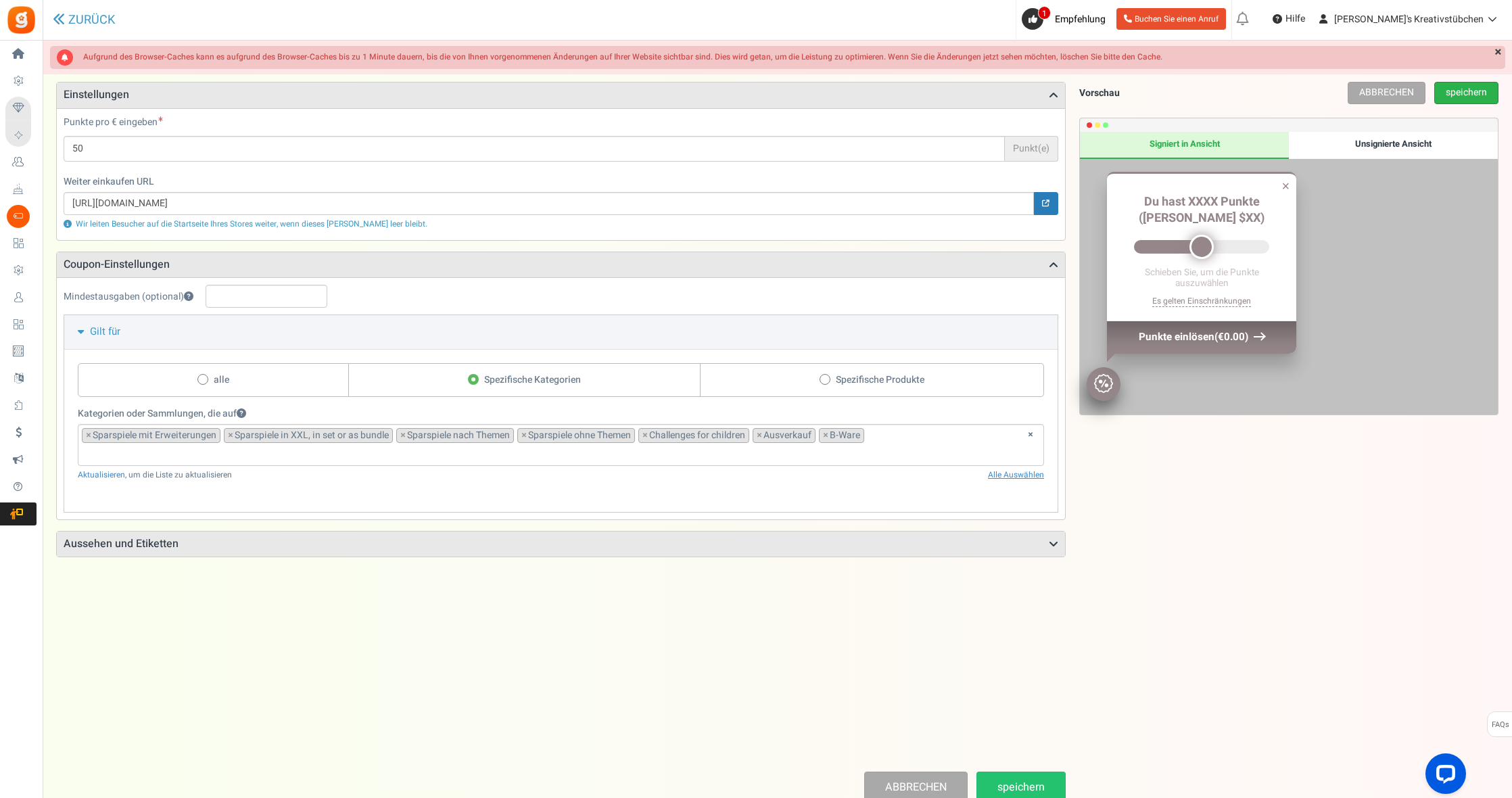
click at [1460, 92] on link "speichern" at bounding box center [1467, 93] width 64 height 22
